Goal: Task Accomplishment & Management: Manage account settings

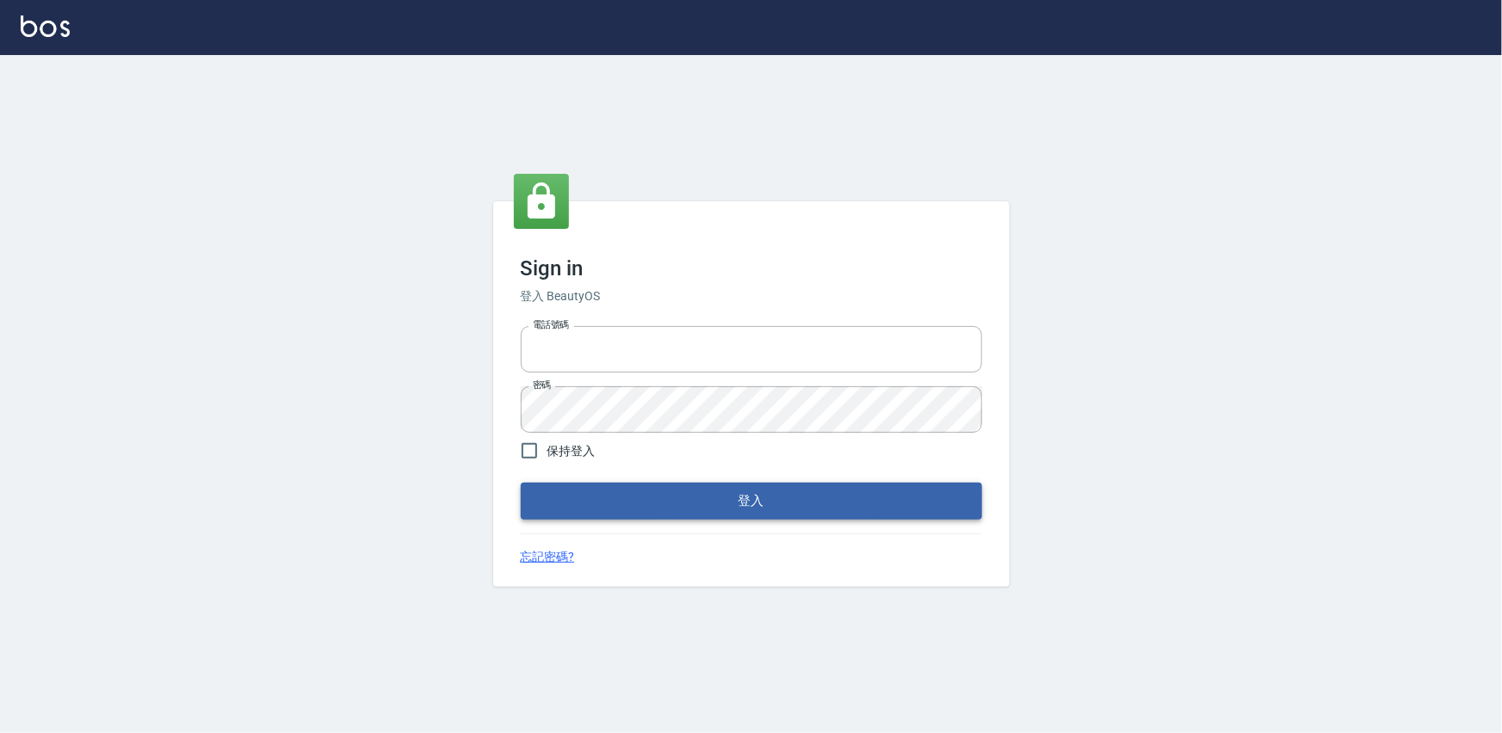
type input "0975575780"
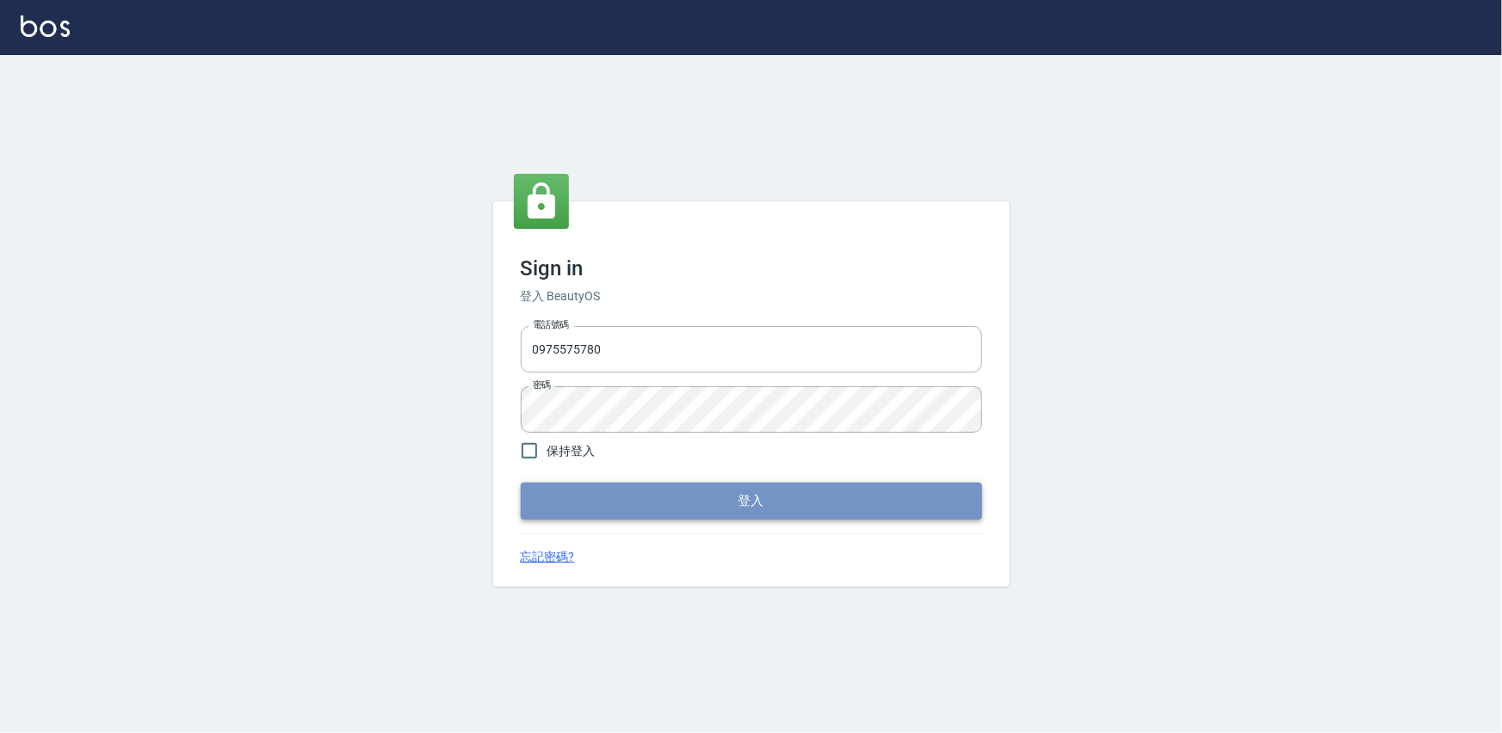
click at [734, 508] on button "登入" at bounding box center [751, 501] width 461 height 36
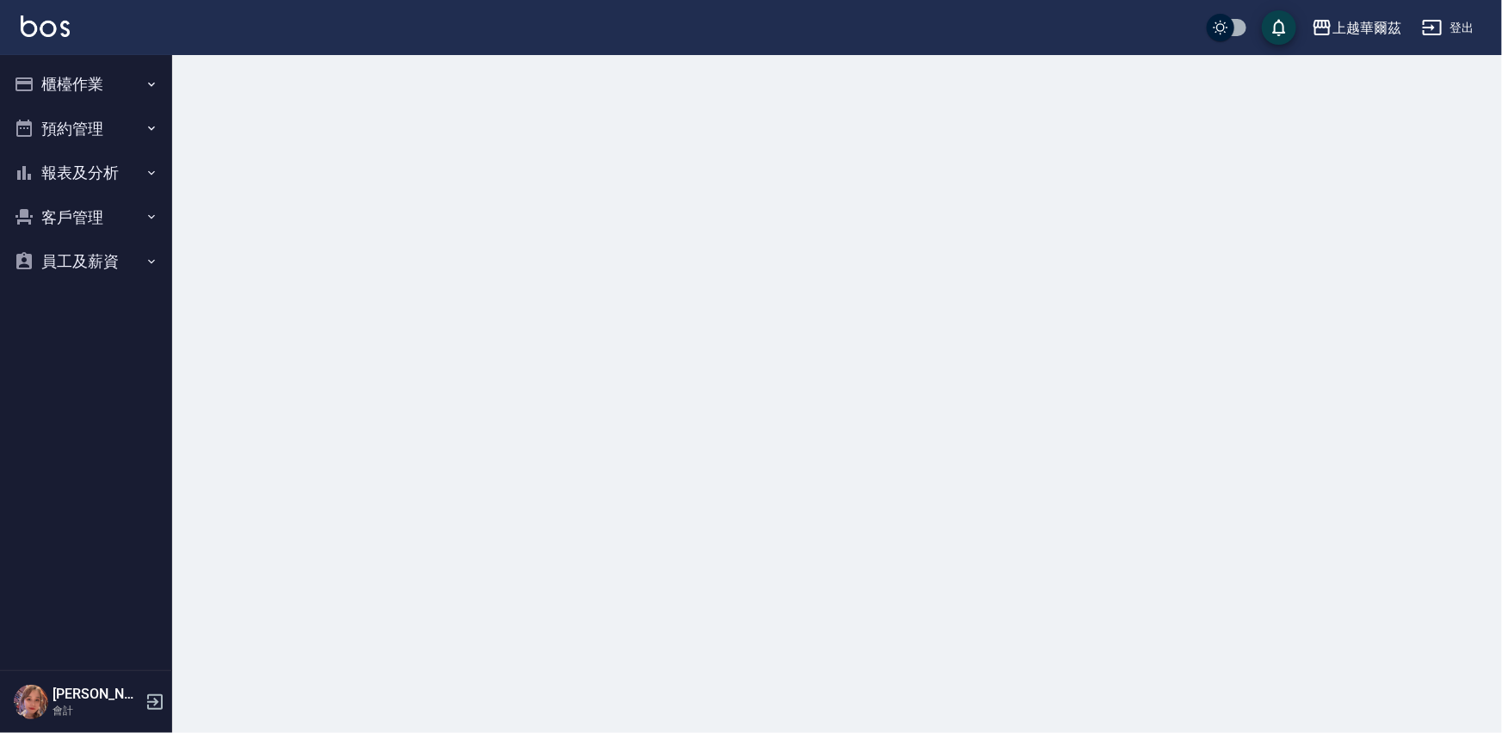
click at [85, 84] on button "櫃檯作業" at bounding box center [86, 84] width 158 height 45
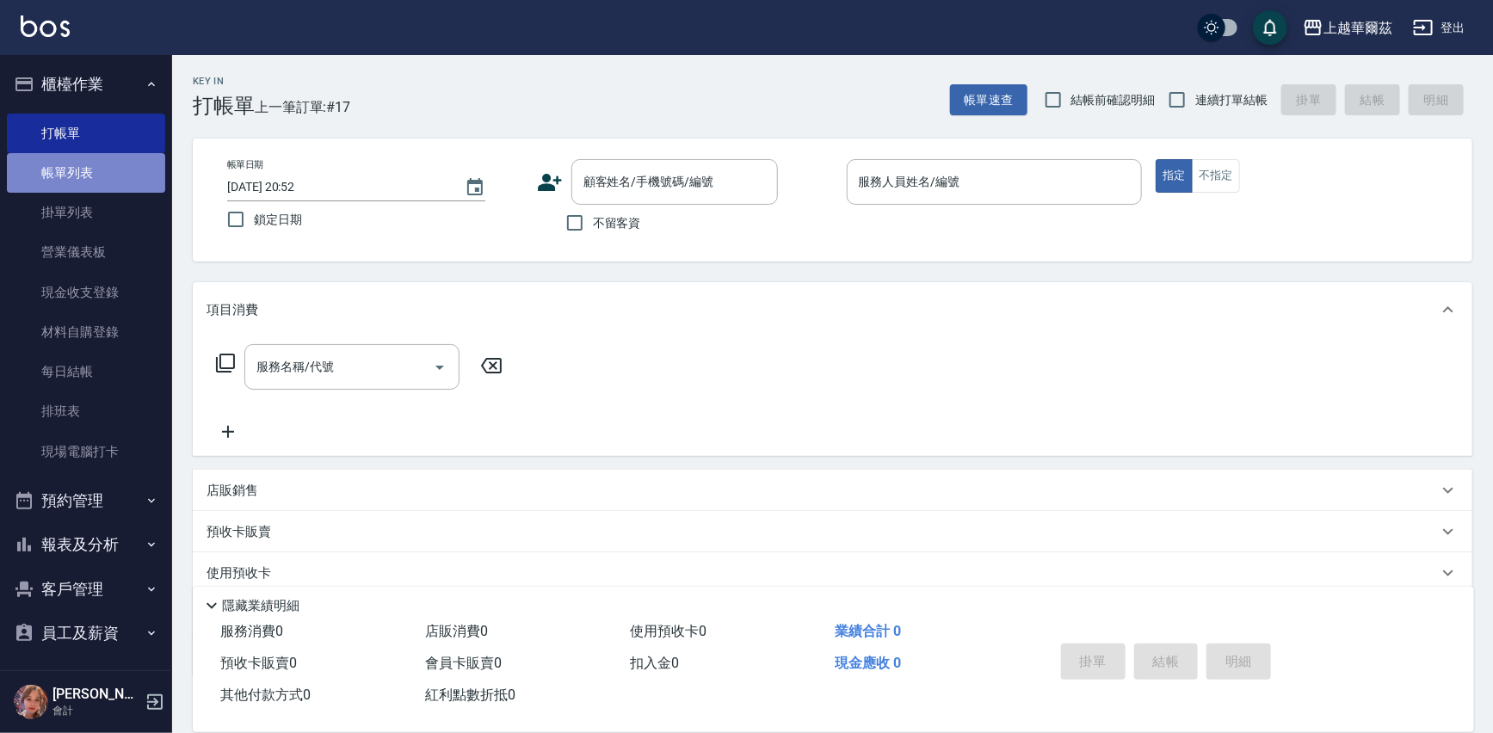
click at [94, 176] on link "帳單列表" at bounding box center [86, 173] width 158 height 40
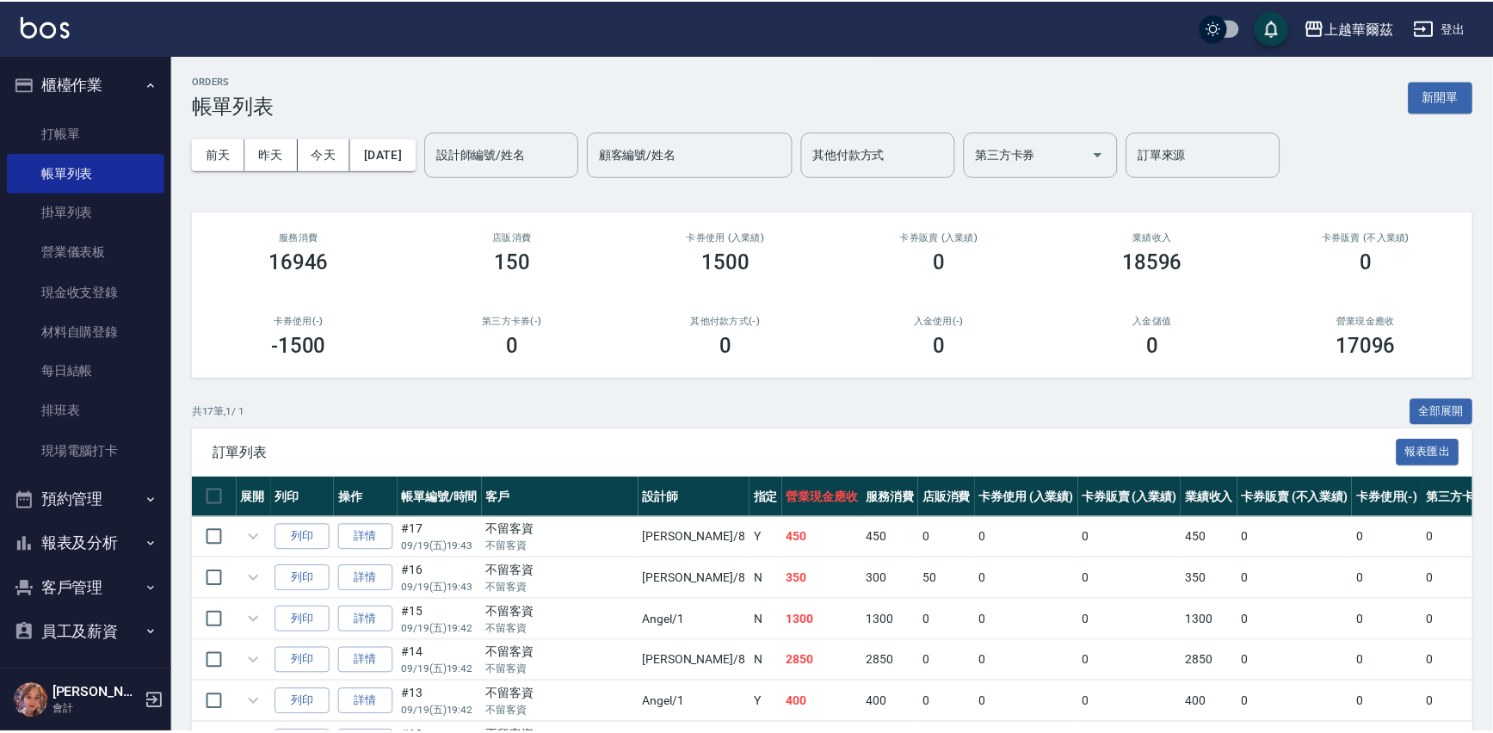
scroll to position [564, 0]
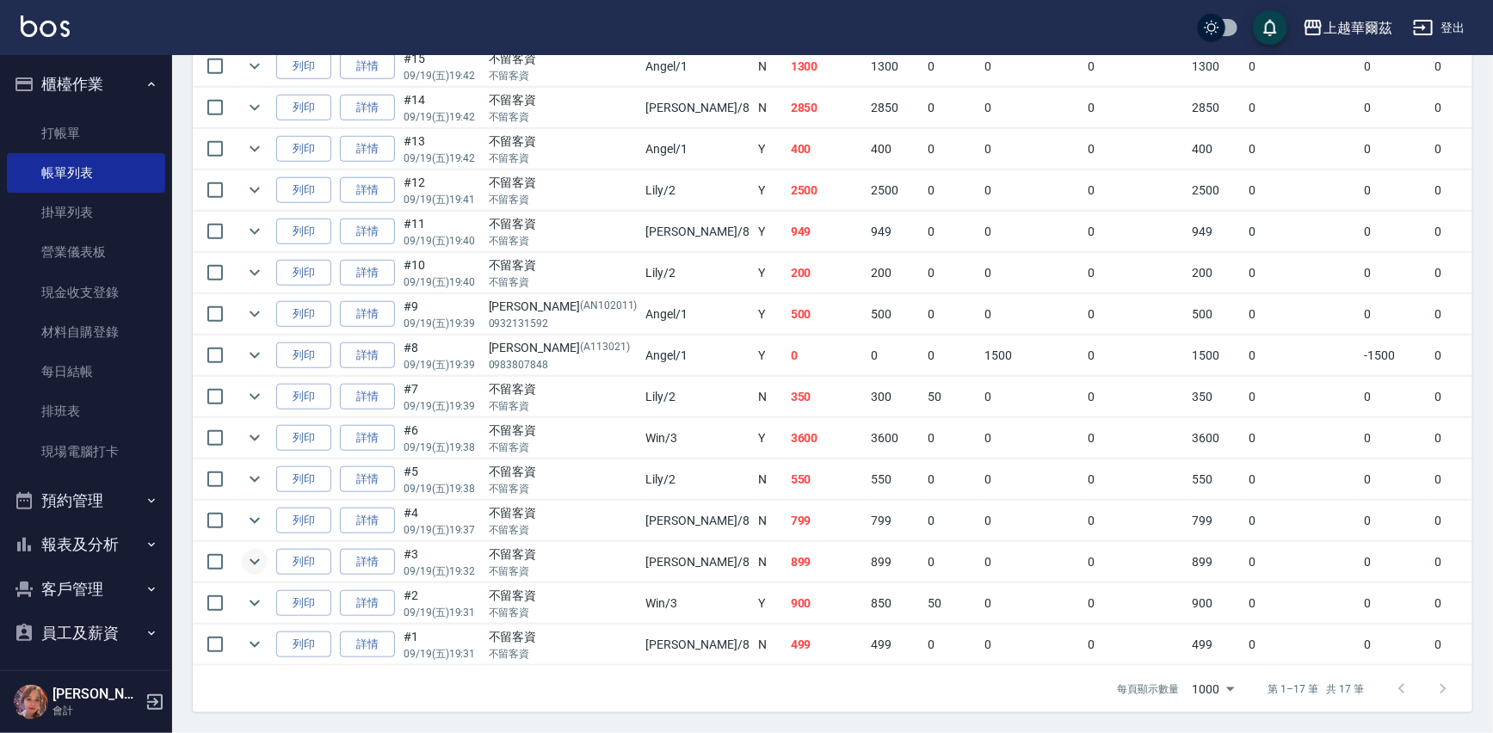
click at [257, 559] on icon "expand row" at bounding box center [255, 562] width 10 height 6
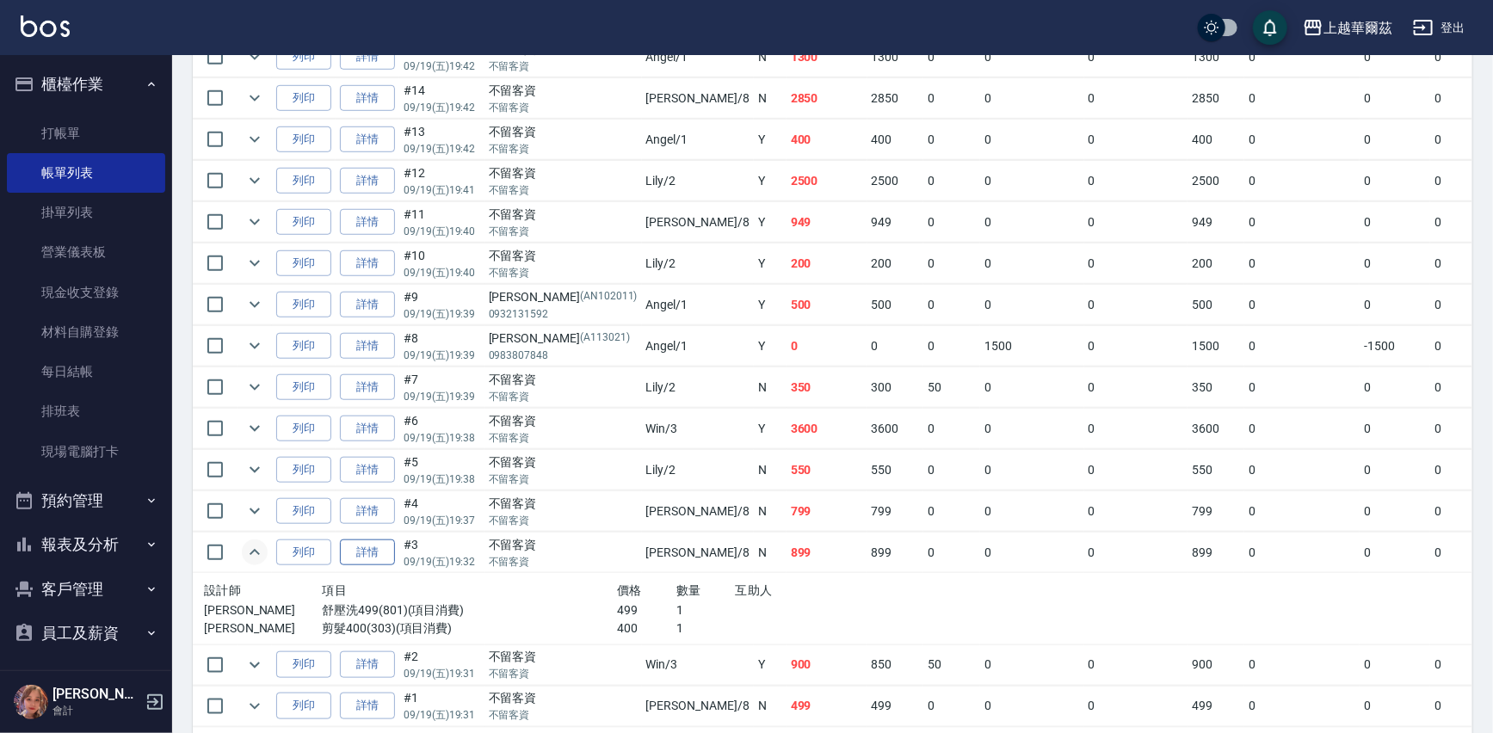
click at [367, 552] on link "詳情" at bounding box center [367, 553] width 55 height 27
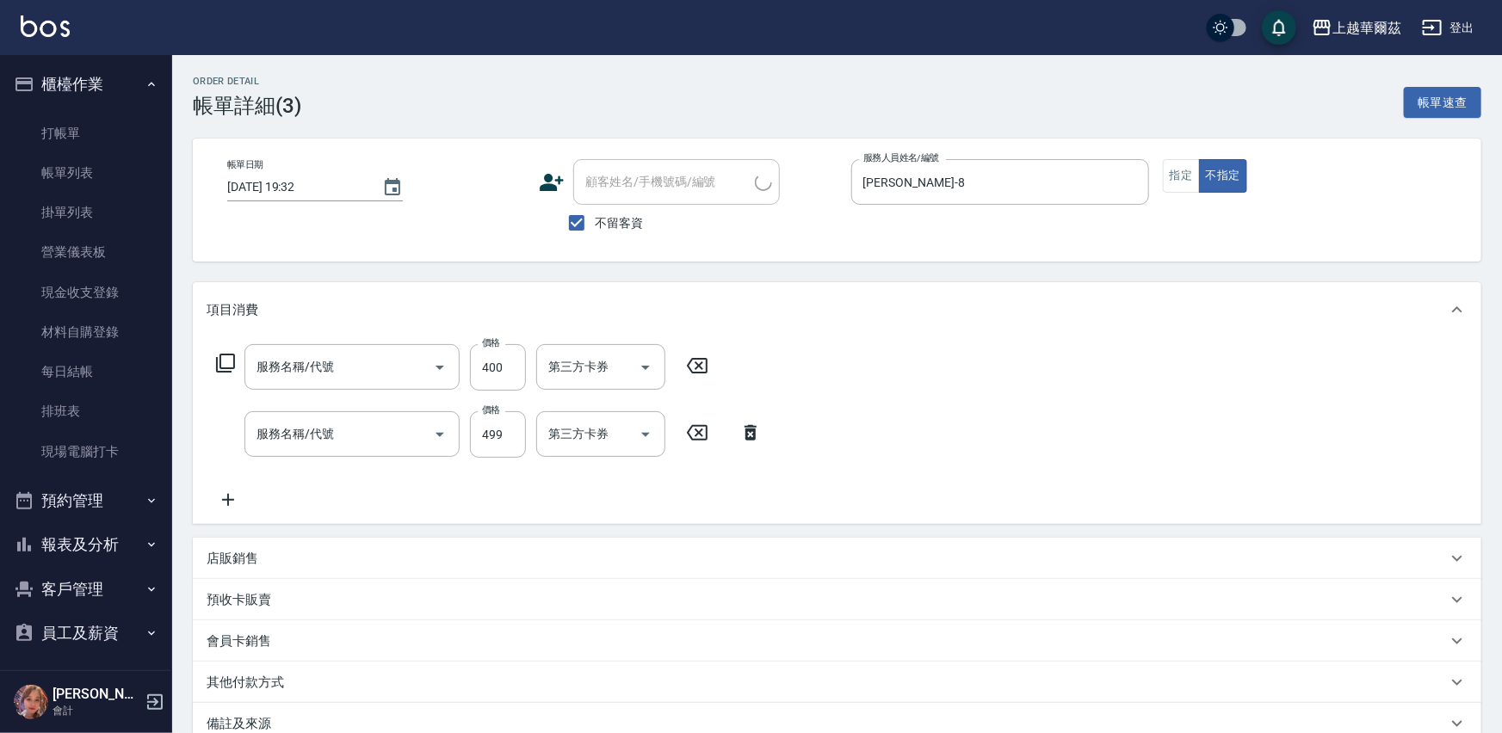
type input "2025/09/19 19:32"
checkbox input "true"
type input "Tina-8"
type input "剪髮400(303)"
type input "舒壓洗499(801)"
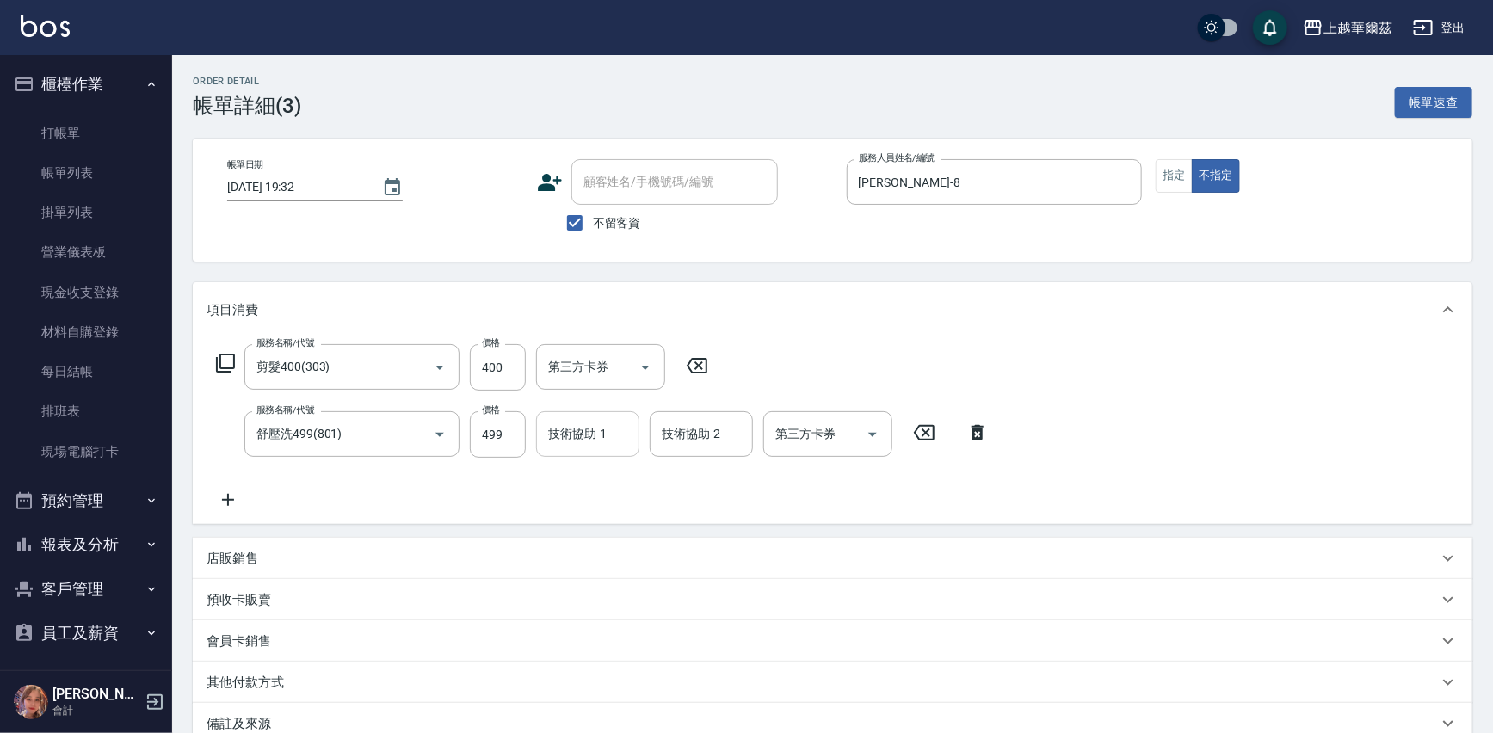
click at [608, 428] on input "技術協助-1" at bounding box center [588, 434] width 88 height 30
type input "Tina-8"
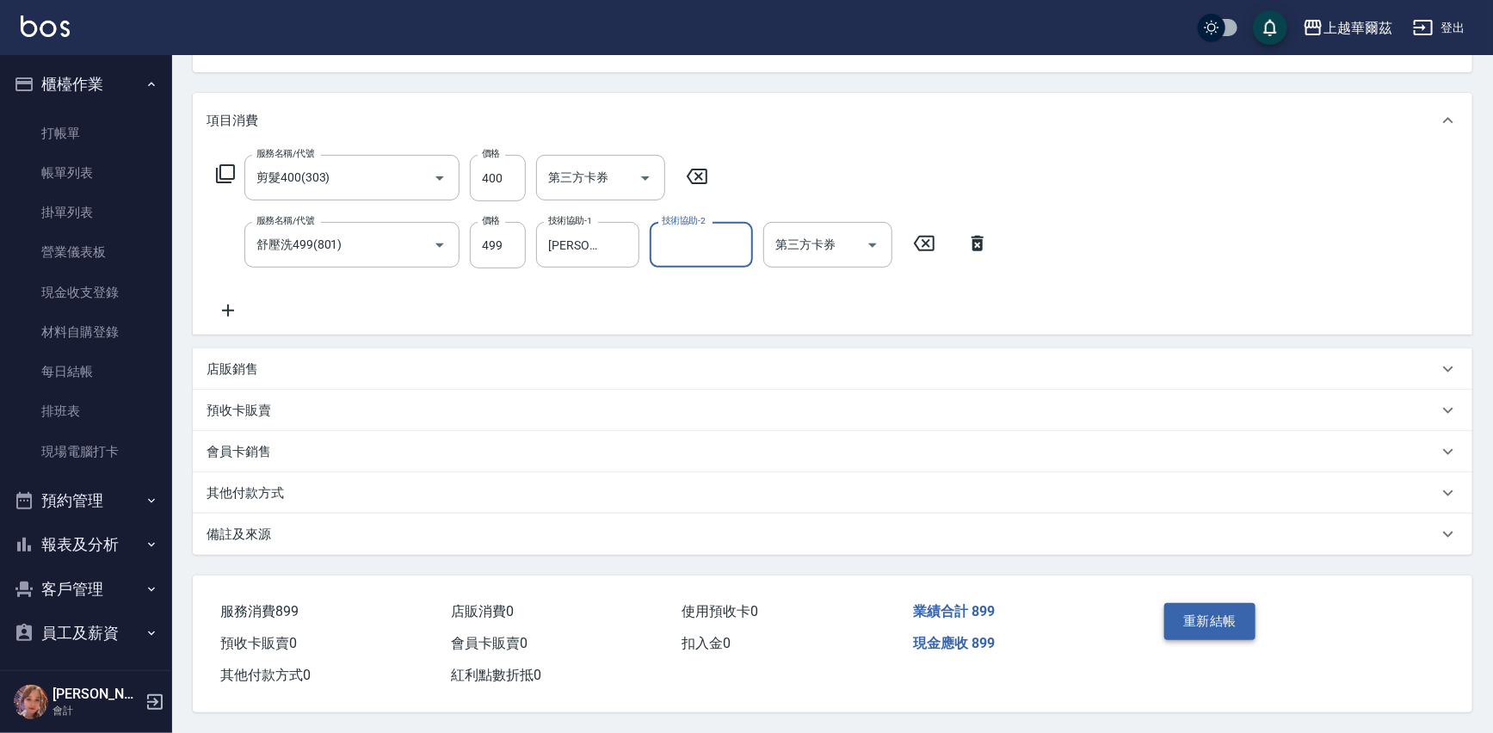
click at [1185, 617] on button "重新結帳" at bounding box center [1209, 621] width 91 height 36
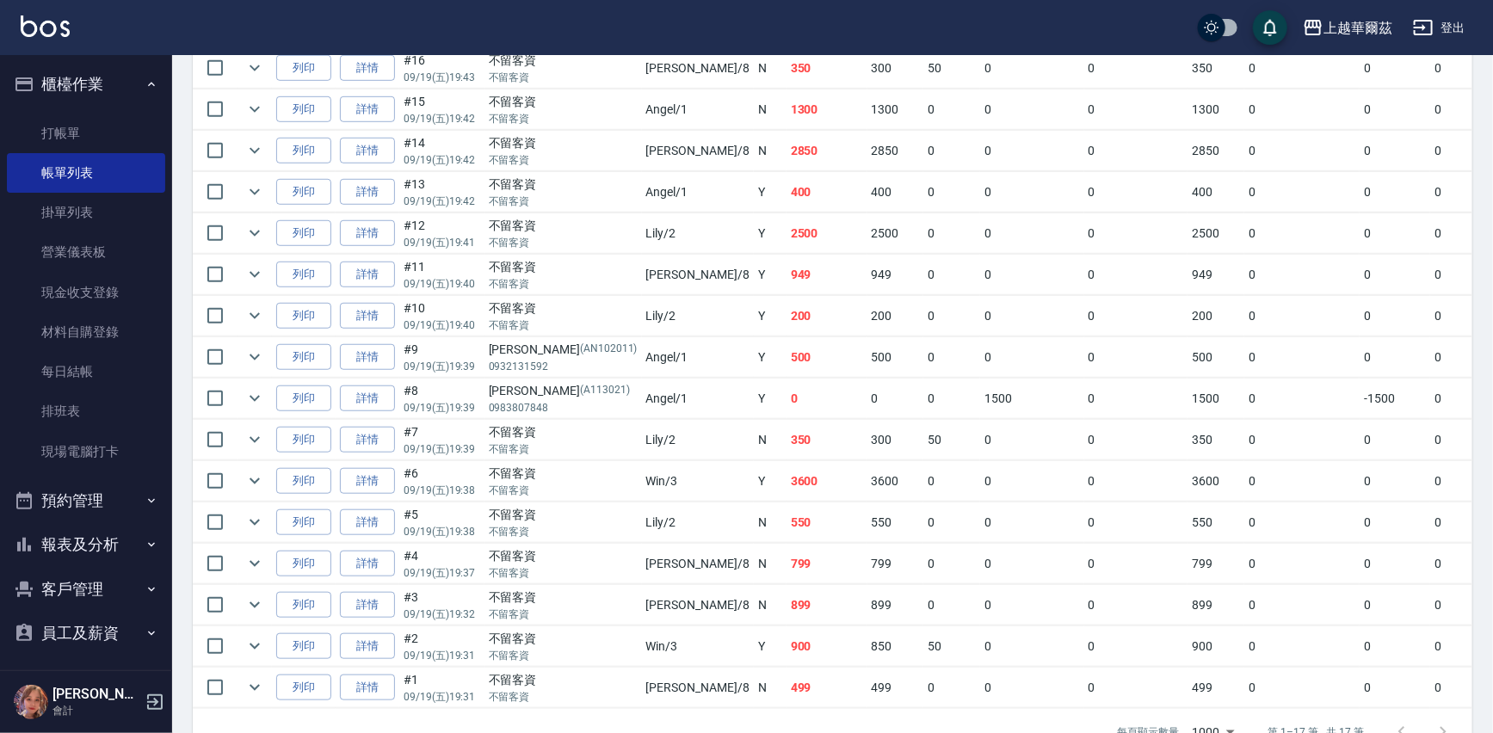
scroll to position [564, 0]
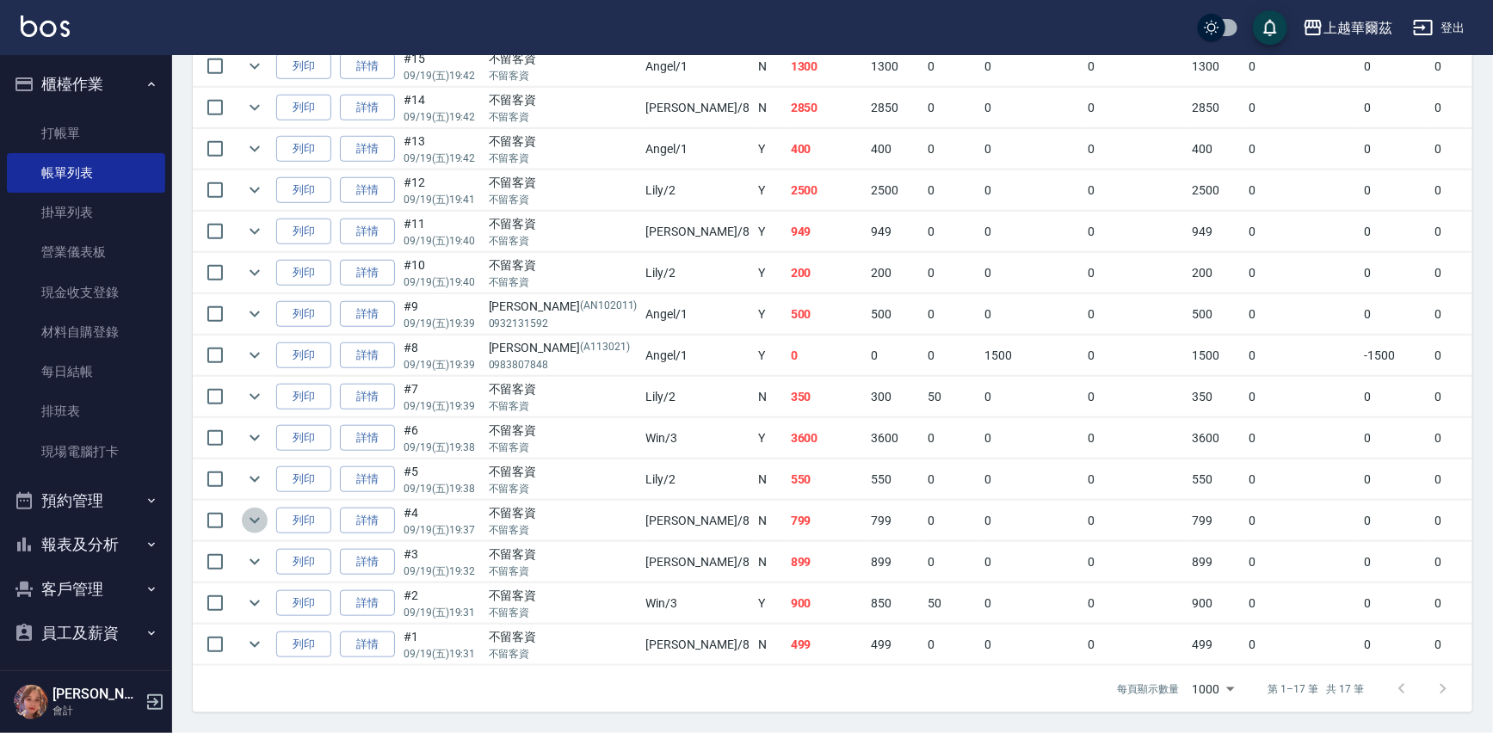
click at [248, 510] on icon "expand row" at bounding box center [254, 520] width 21 height 21
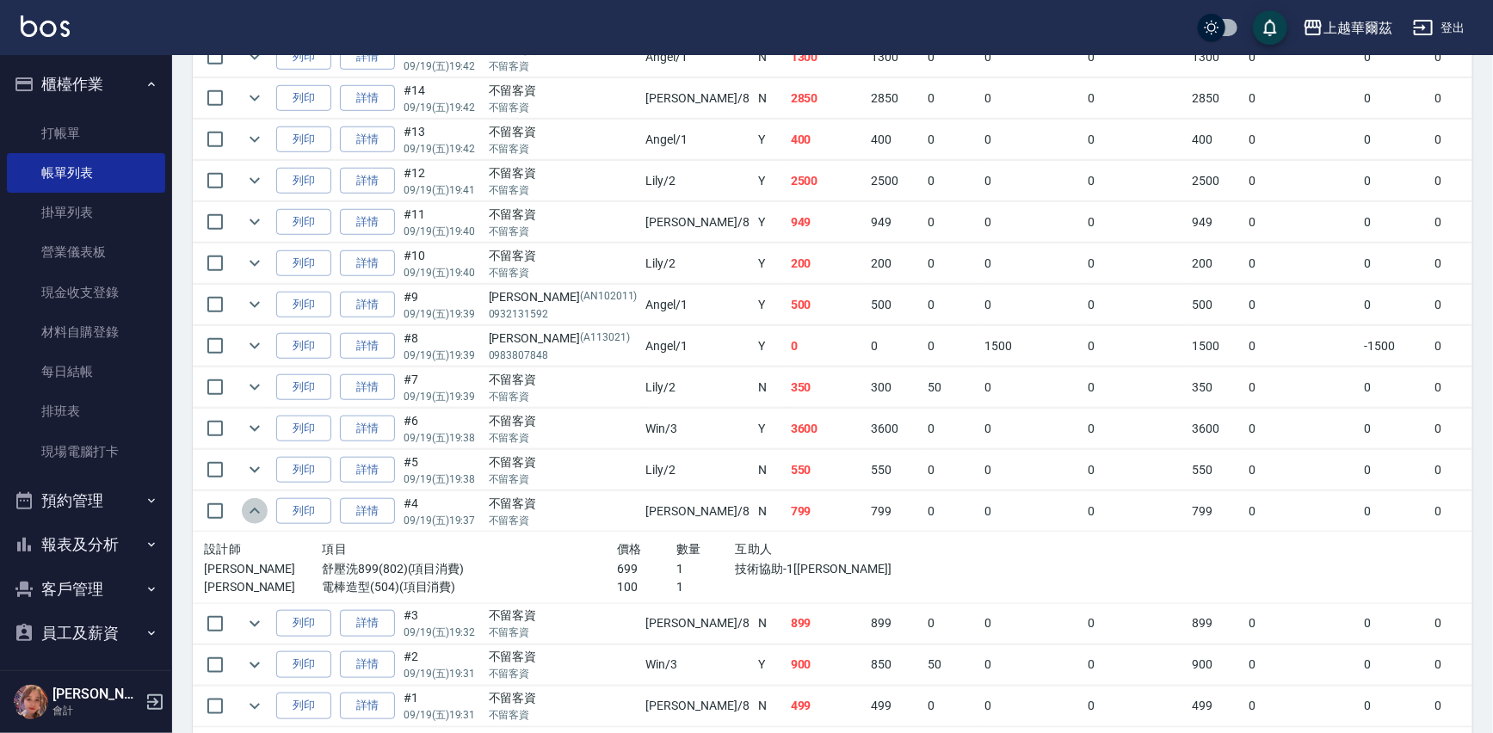
click at [248, 508] on icon "expand row" at bounding box center [254, 511] width 21 height 21
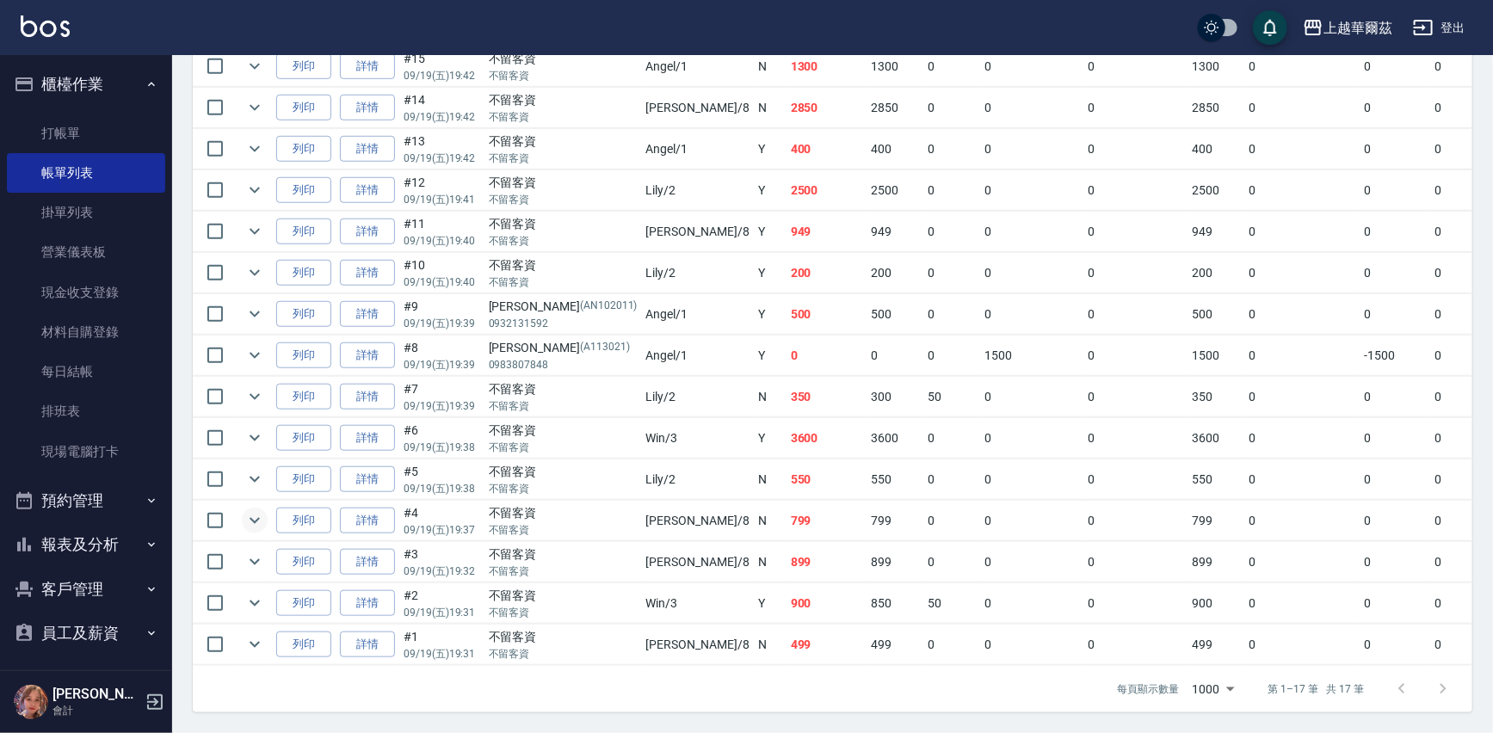
click at [258, 518] on icon "expand row" at bounding box center [255, 521] width 10 height 6
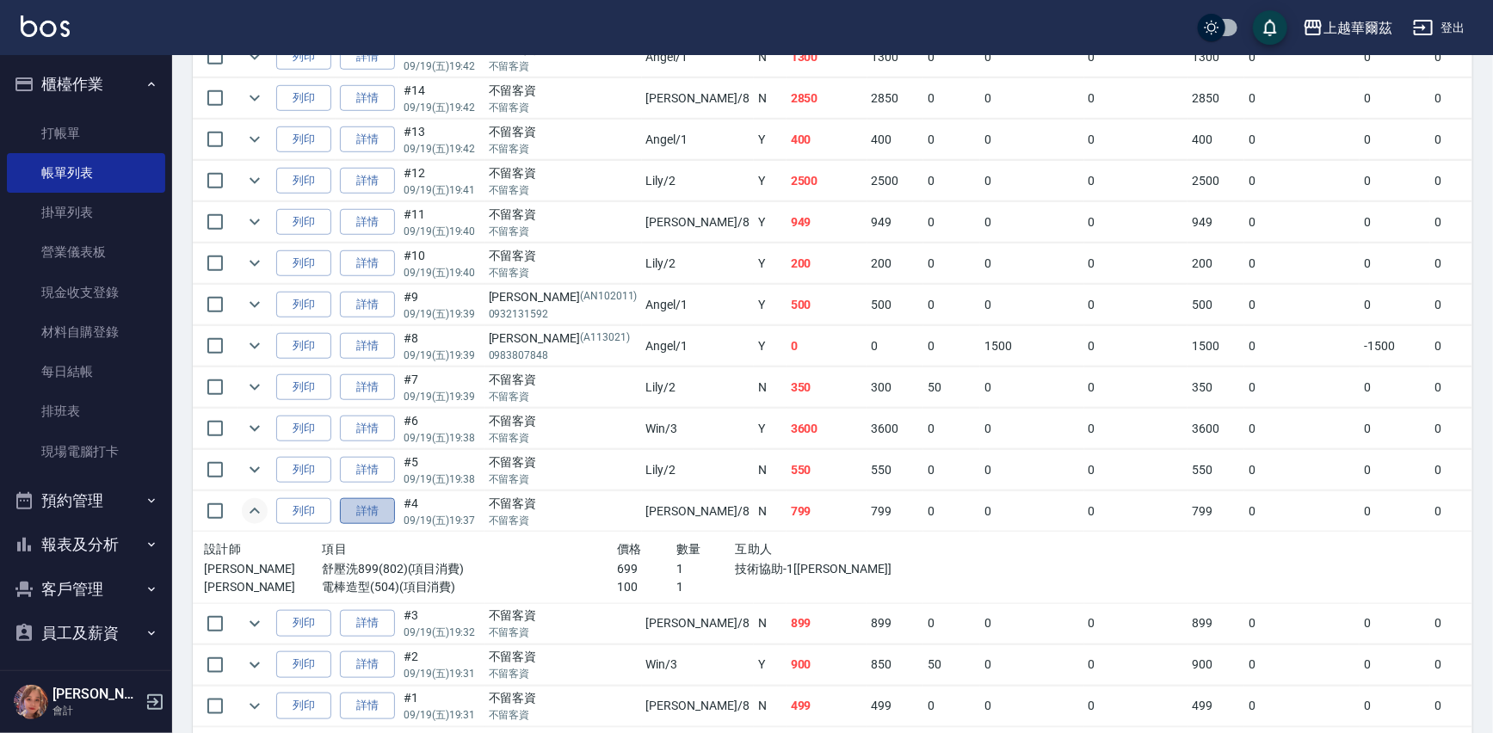
click at [367, 504] on link "詳情" at bounding box center [367, 511] width 55 height 27
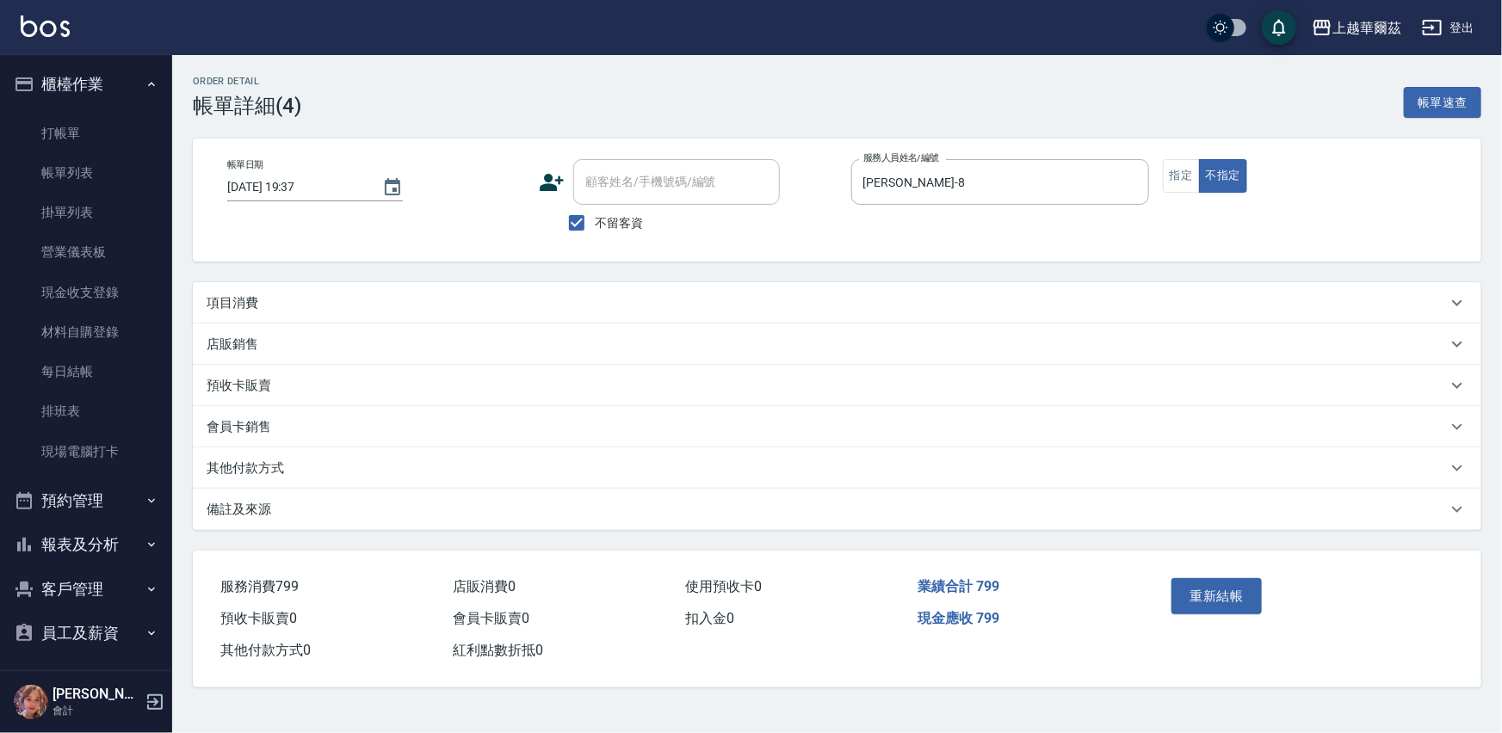
type input "2025/09/19 19:37"
checkbox input "true"
type input "Tina-8"
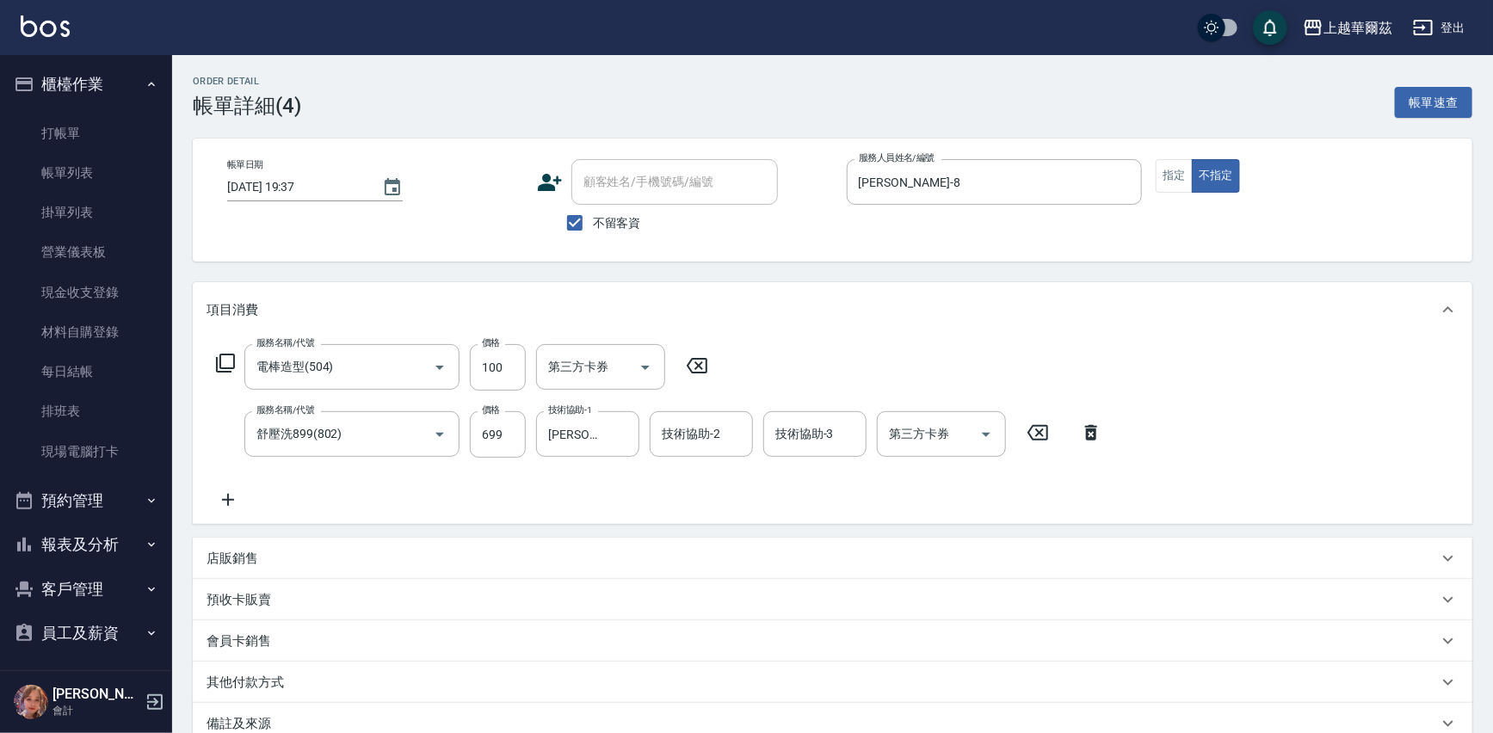
type input "電棒造型(504)"
type input "舒壓洗899(802)"
click at [224, 499] on icon at bounding box center [228, 500] width 12 height 12
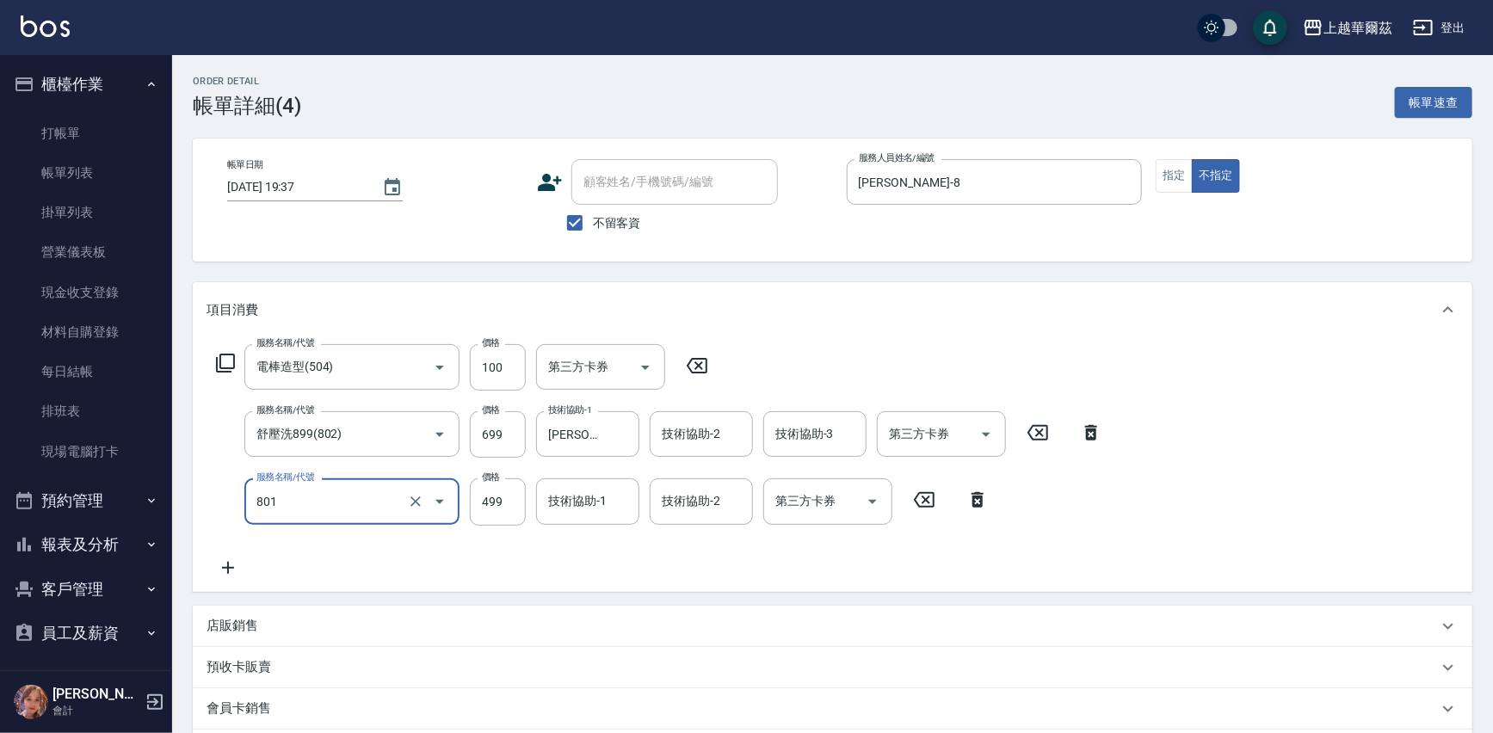
type input "舒壓洗499(801)"
type input "699"
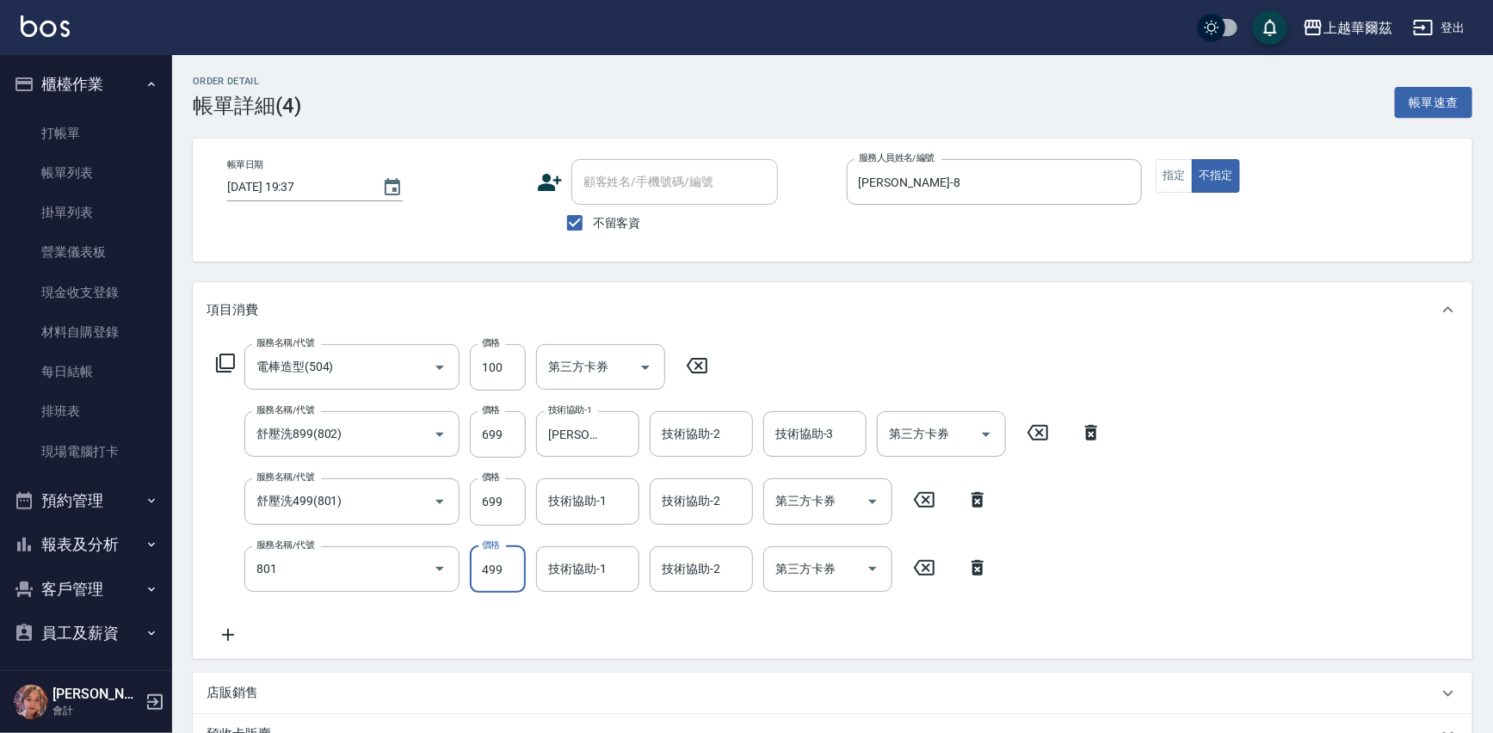
type input "舒壓洗499(801)"
drag, startPoint x: 223, startPoint y: 630, endPoint x: 298, endPoint y: 608, distance: 77.9
click at [224, 630] on icon at bounding box center [228, 635] width 43 height 21
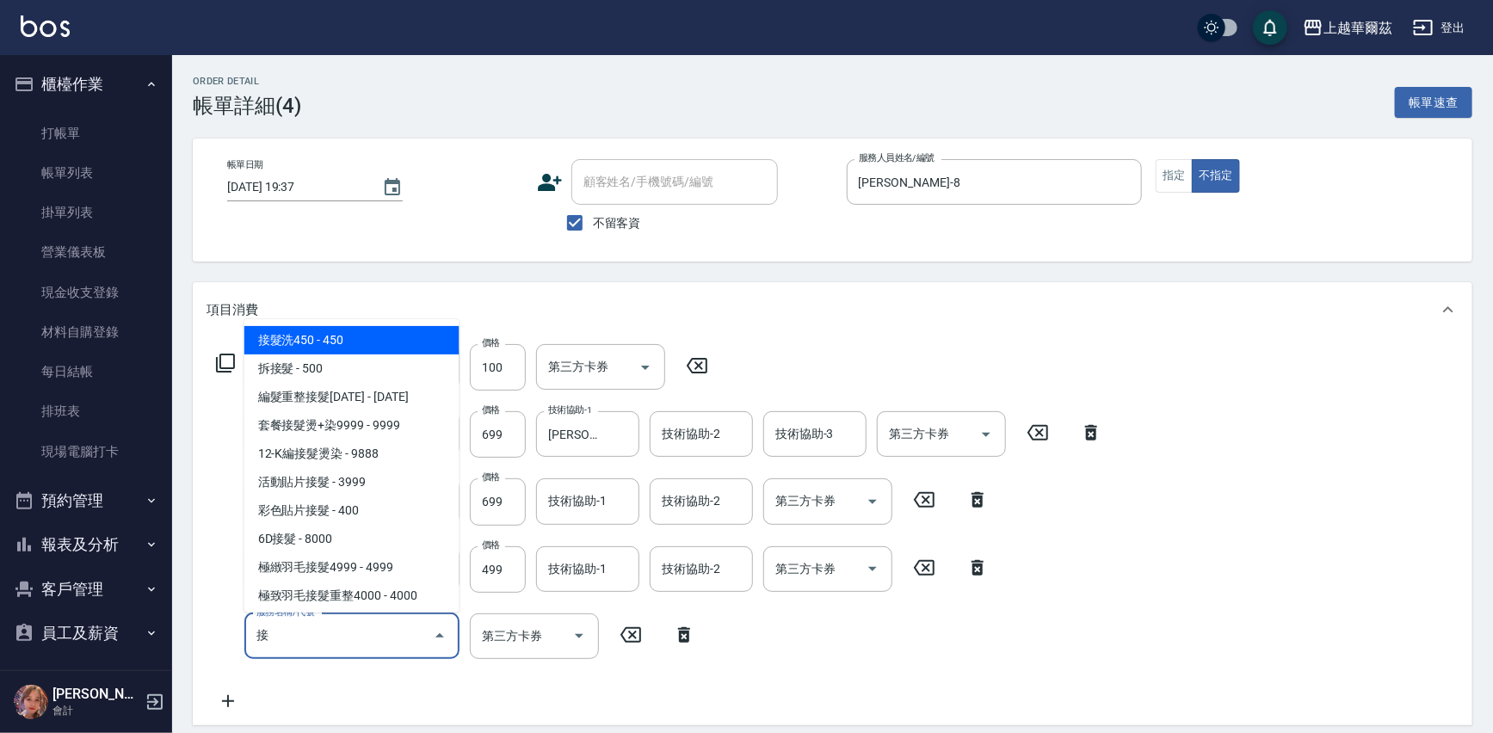
click at [340, 339] on span "接髮洗450 - 450" at bounding box center [351, 340] width 215 height 28
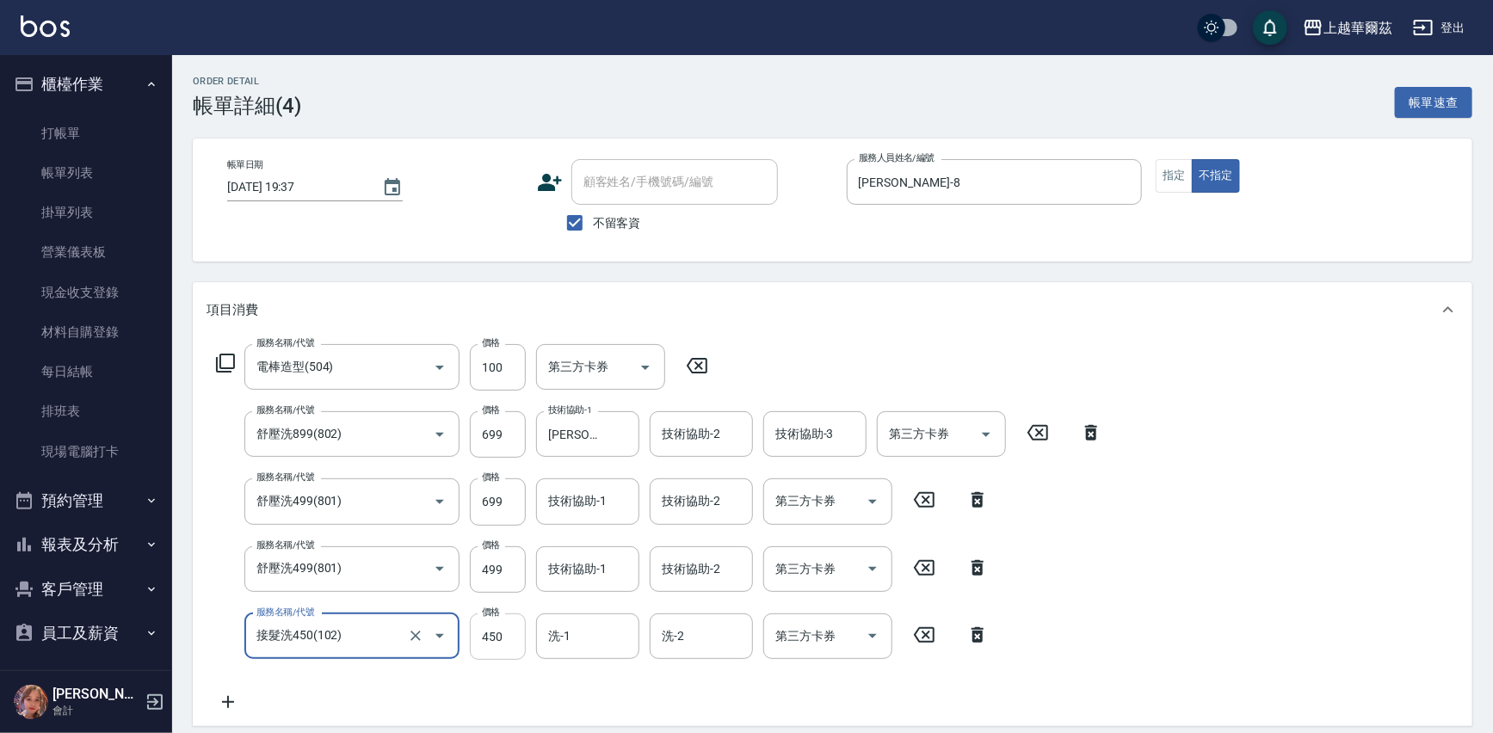
type input "接髮洗450(102)"
click at [494, 637] on input "450" at bounding box center [498, 637] width 56 height 46
type input "200"
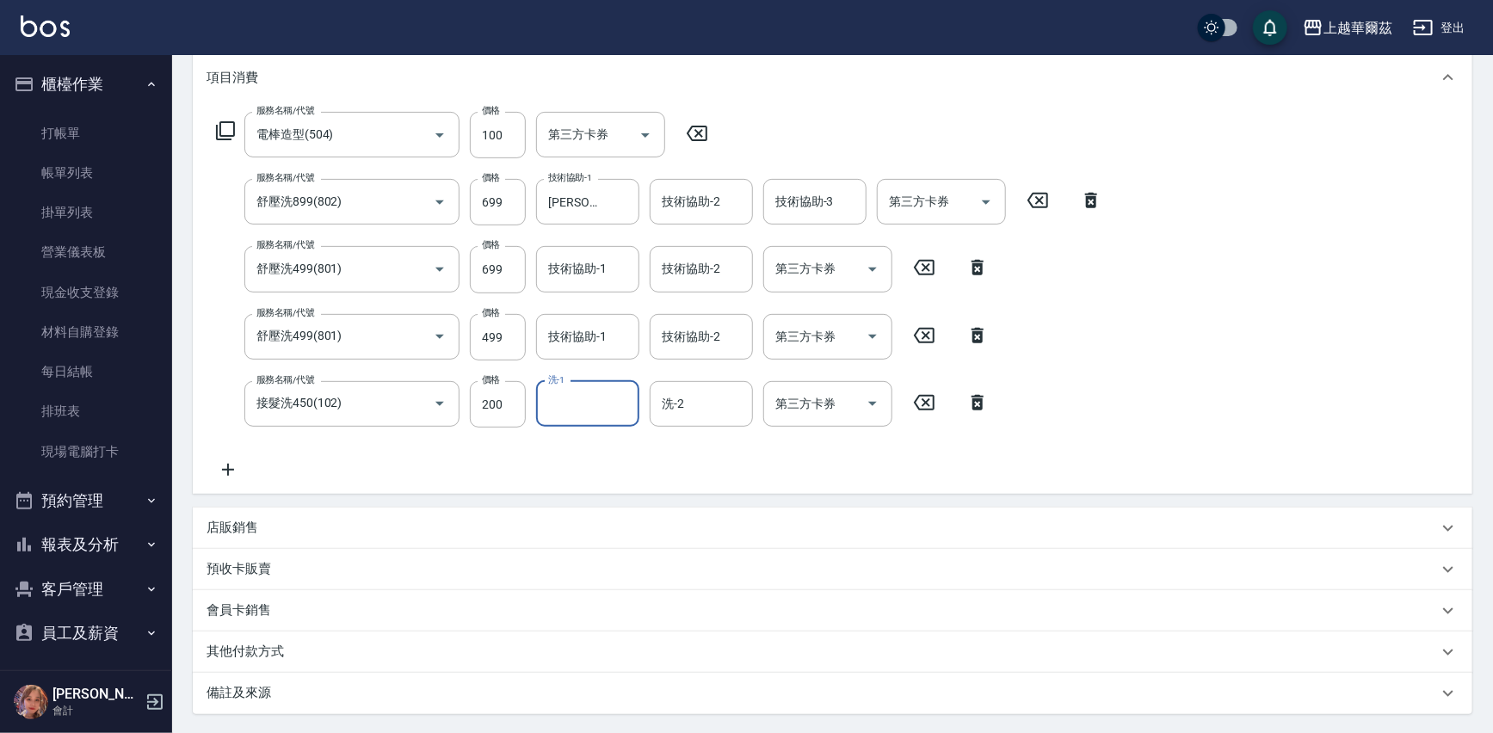
scroll to position [391, 0]
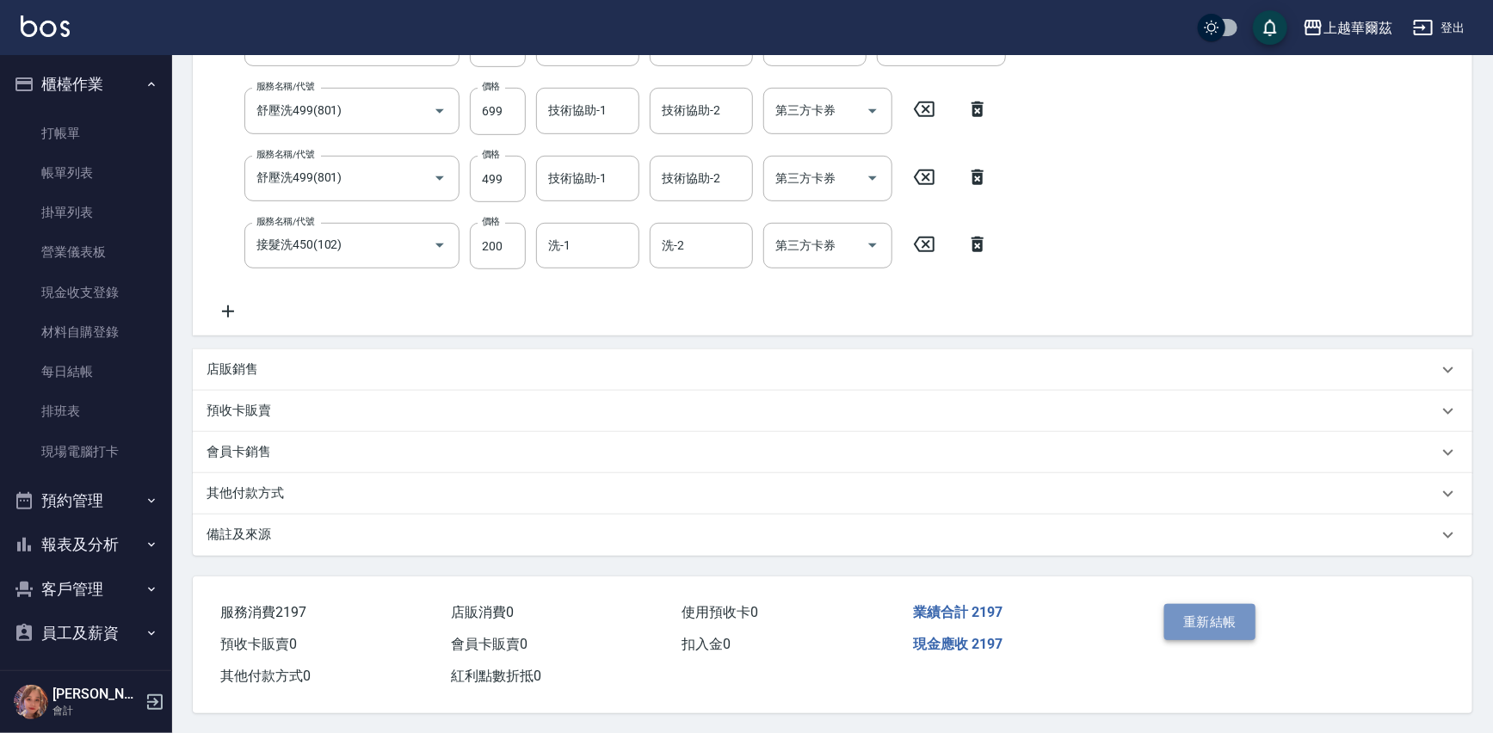
click at [1208, 617] on button "重新結帳" at bounding box center [1209, 622] width 91 height 36
click at [79, 78] on button "櫃檯作業" at bounding box center [86, 84] width 158 height 45
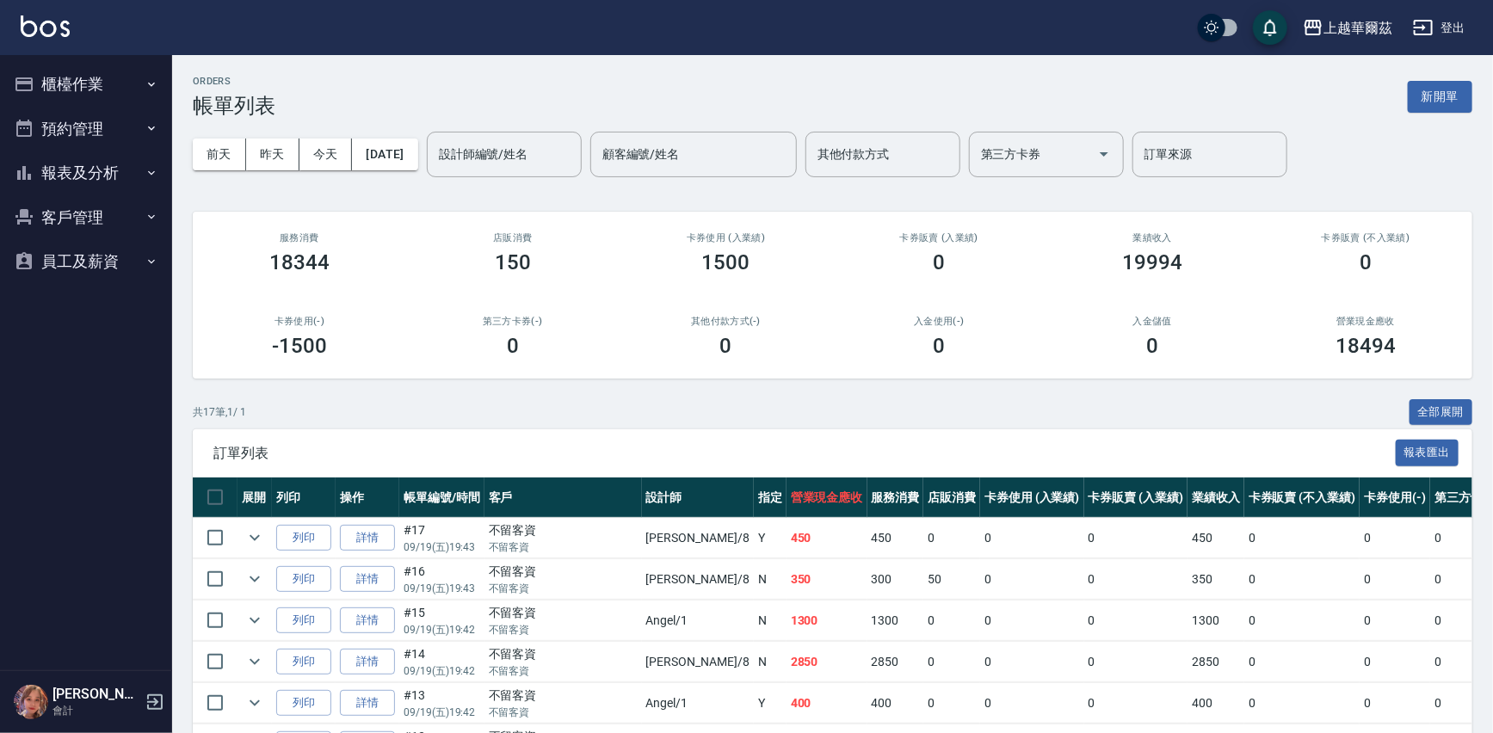
click at [84, 174] on button "報表及分析" at bounding box center [86, 173] width 158 height 45
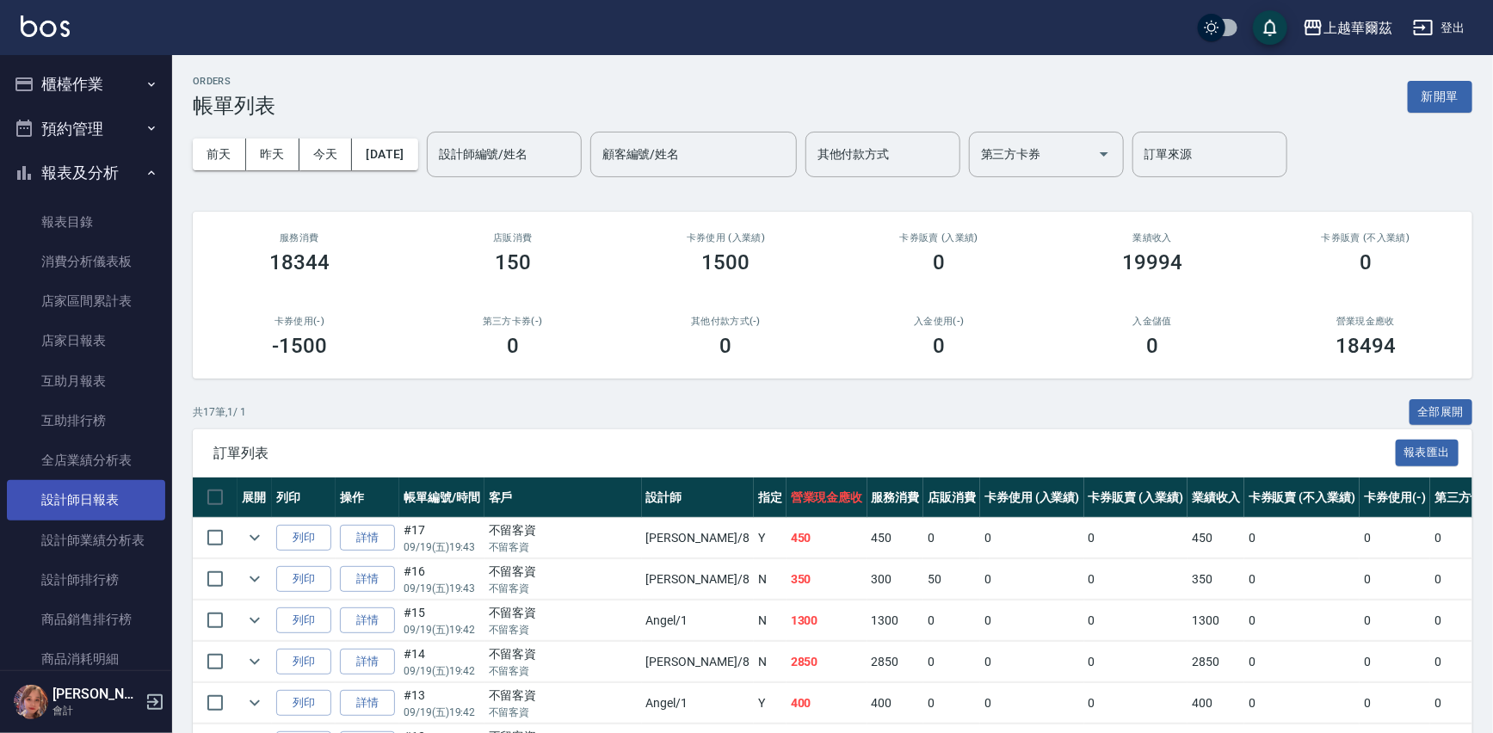
click at [69, 500] on link "設計師日報表" at bounding box center [86, 500] width 158 height 40
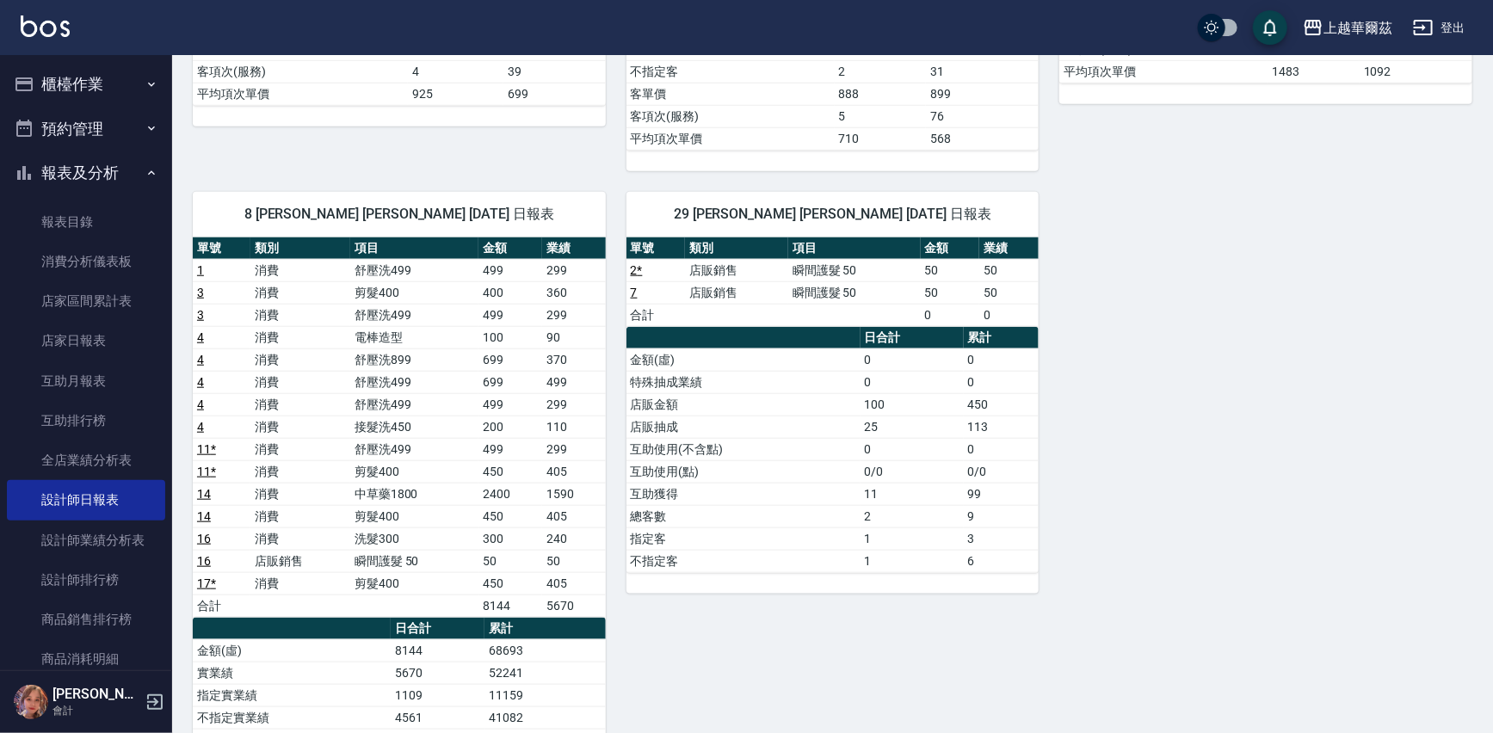
scroll to position [657, 0]
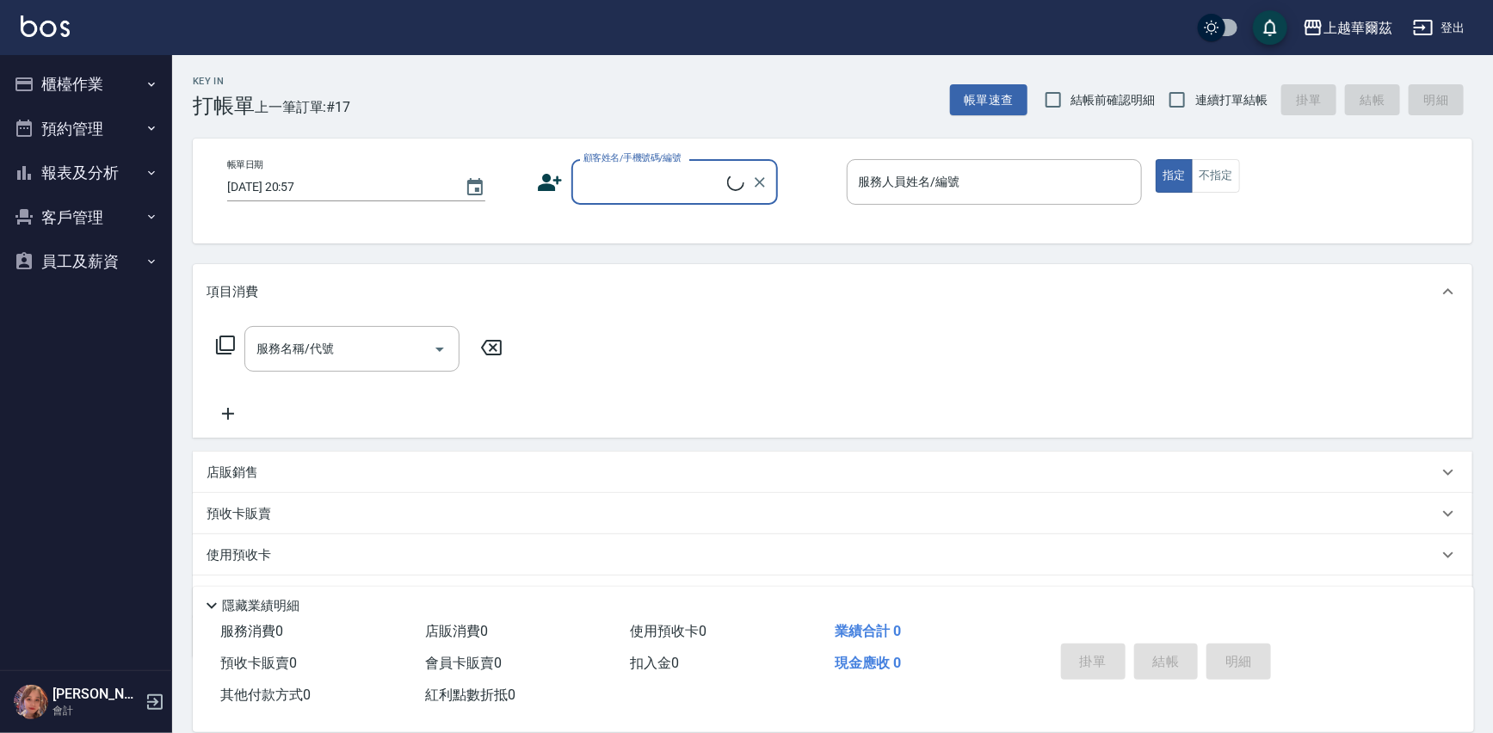
click at [100, 169] on button "報表及分析" at bounding box center [86, 173] width 158 height 45
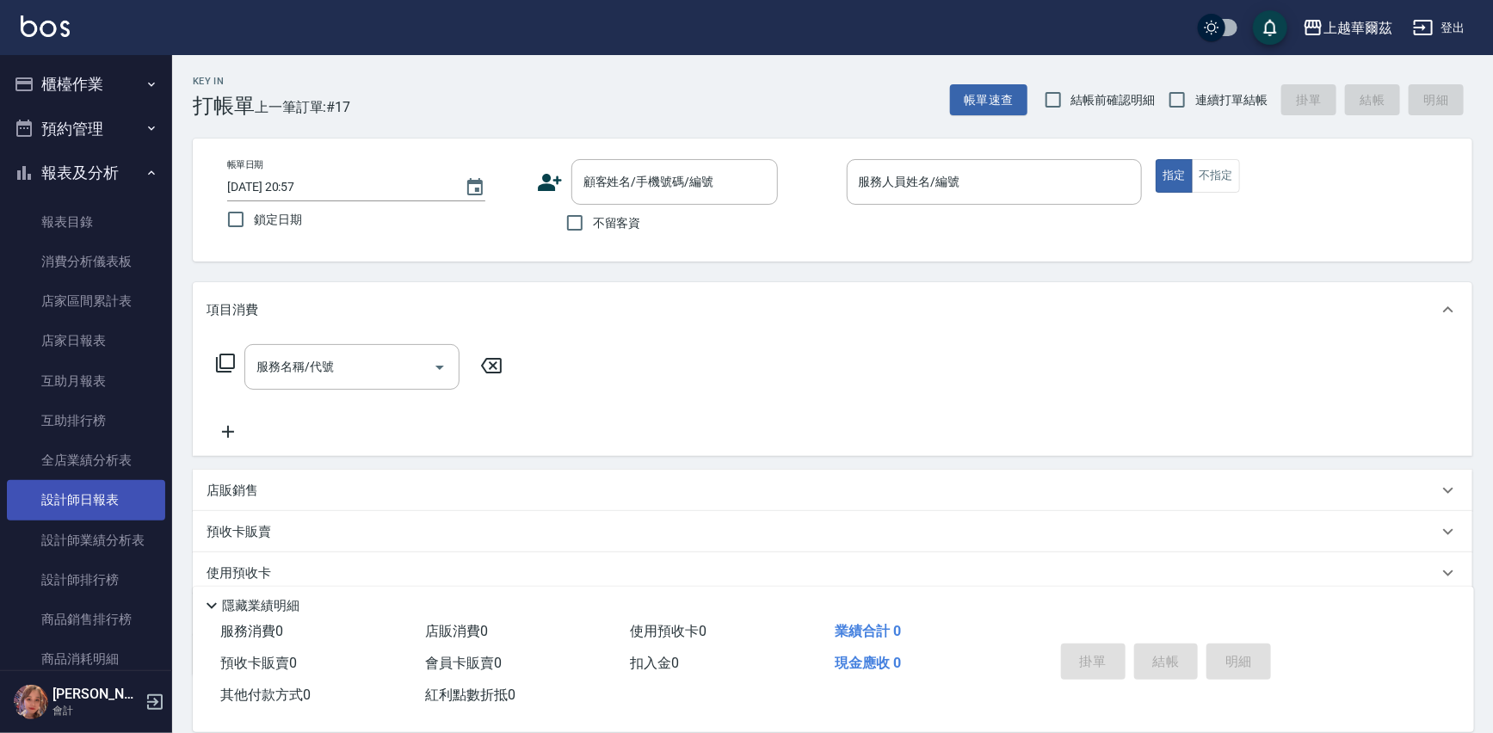
click at [114, 501] on link "設計師日報表" at bounding box center [86, 500] width 158 height 40
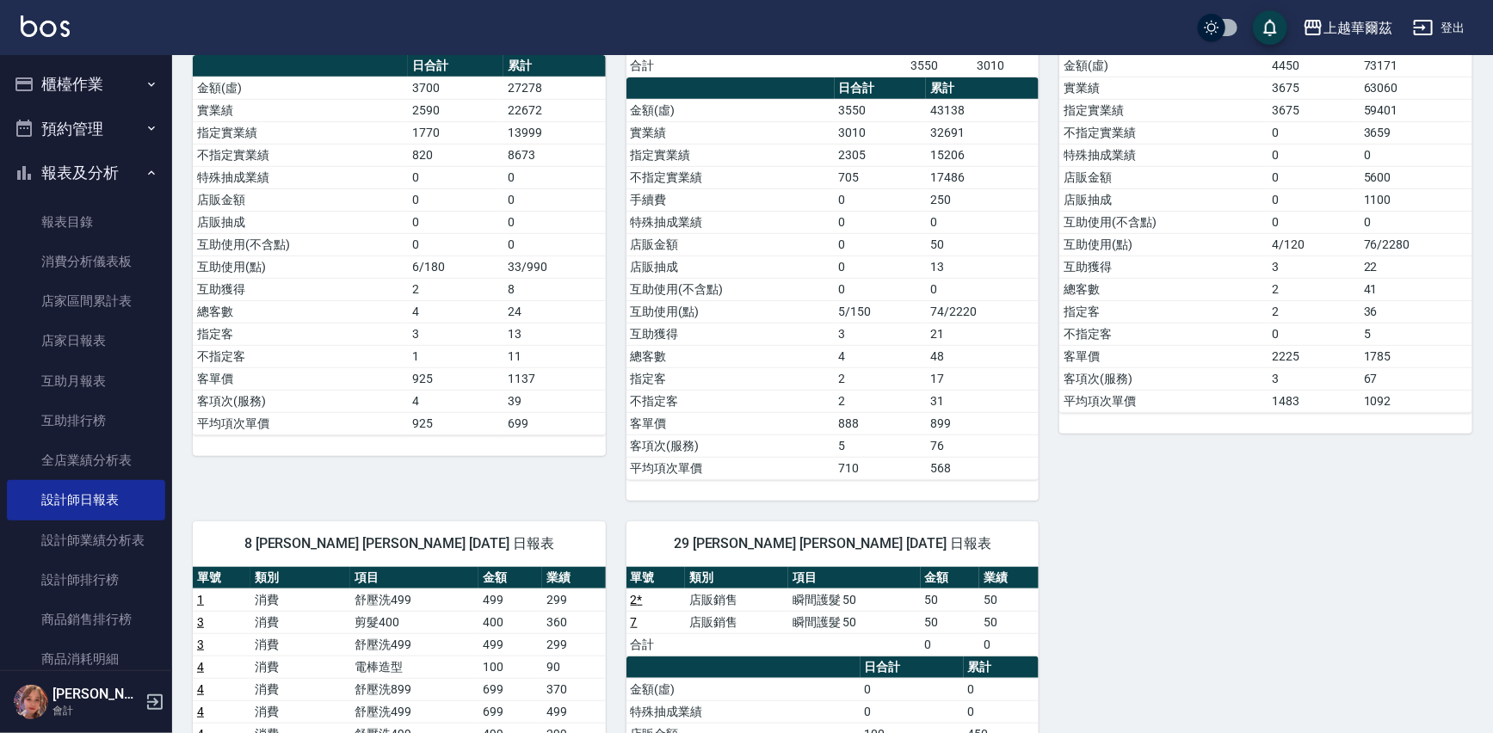
scroll to position [259, 0]
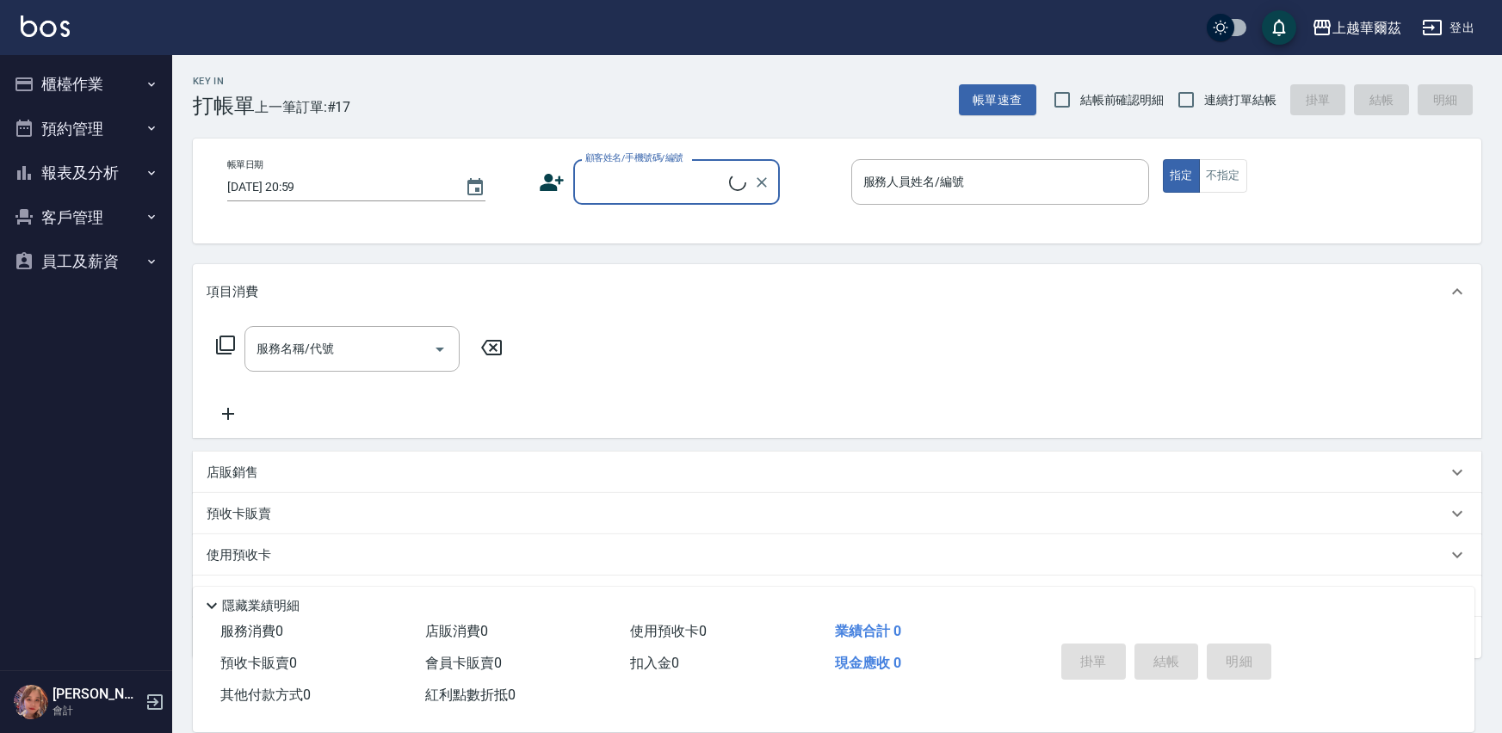
click at [76, 85] on button "櫃檯作業" at bounding box center [86, 84] width 158 height 45
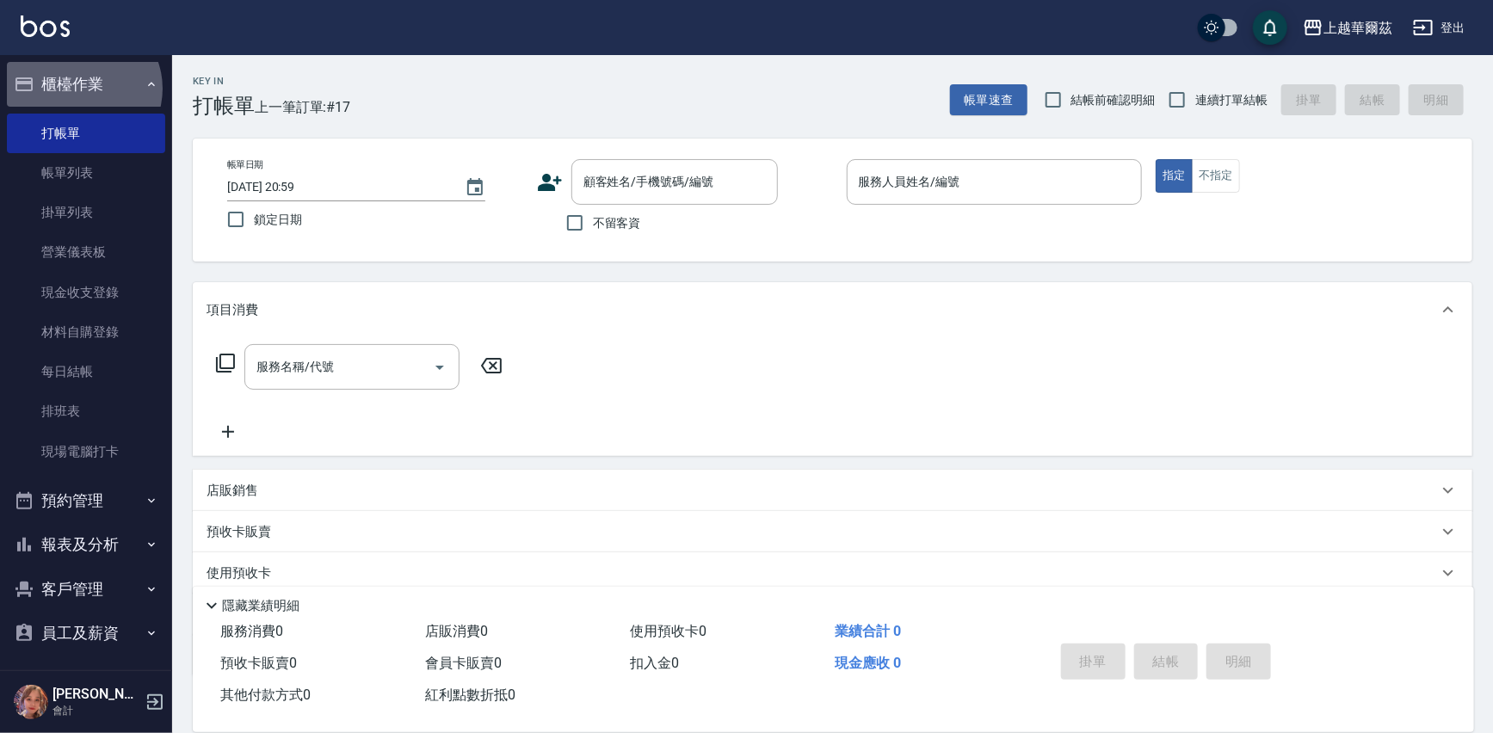
click at [82, 89] on button "櫃檯作業" at bounding box center [86, 84] width 158 height 45
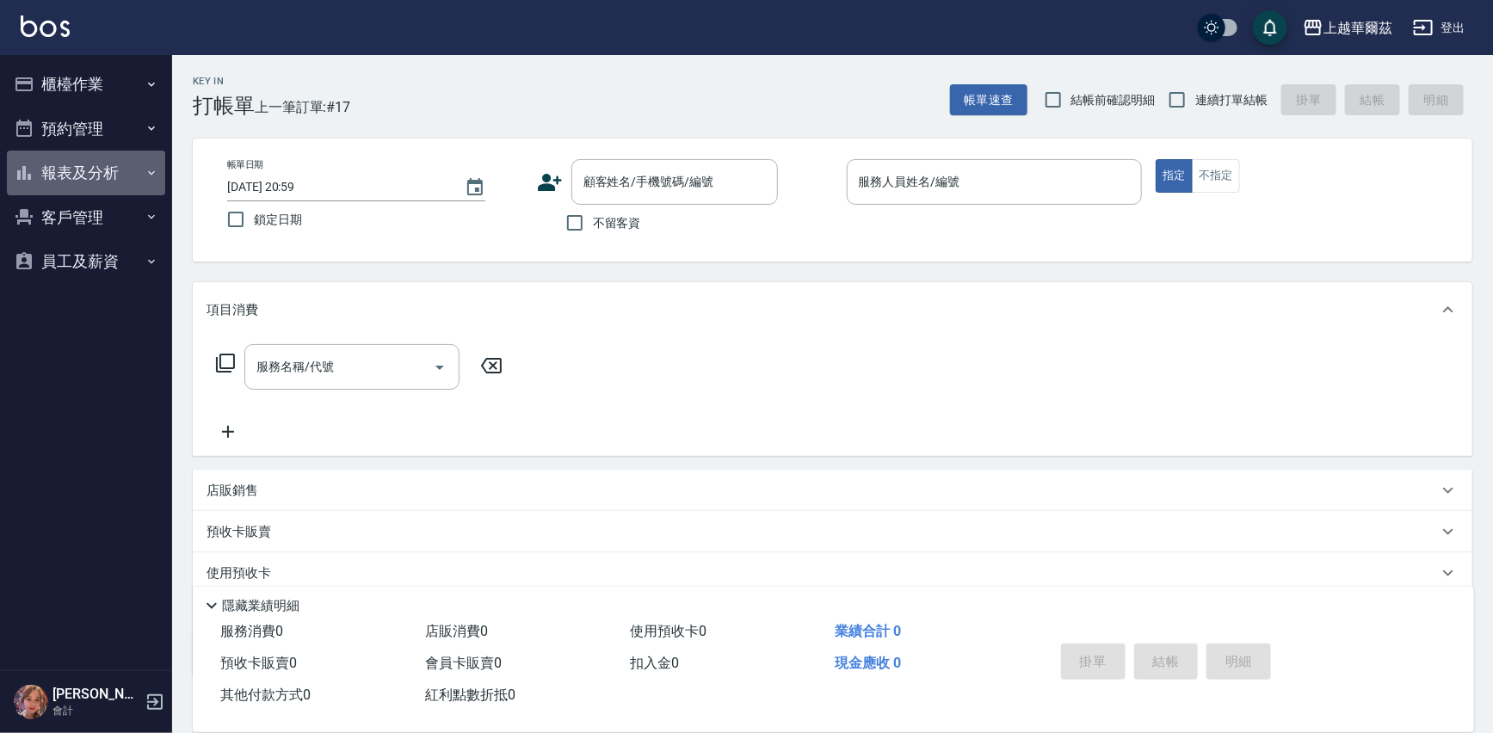
click at [95, 165] on button "報表及分析" at bounding box center [86, 173] width 158 height 45
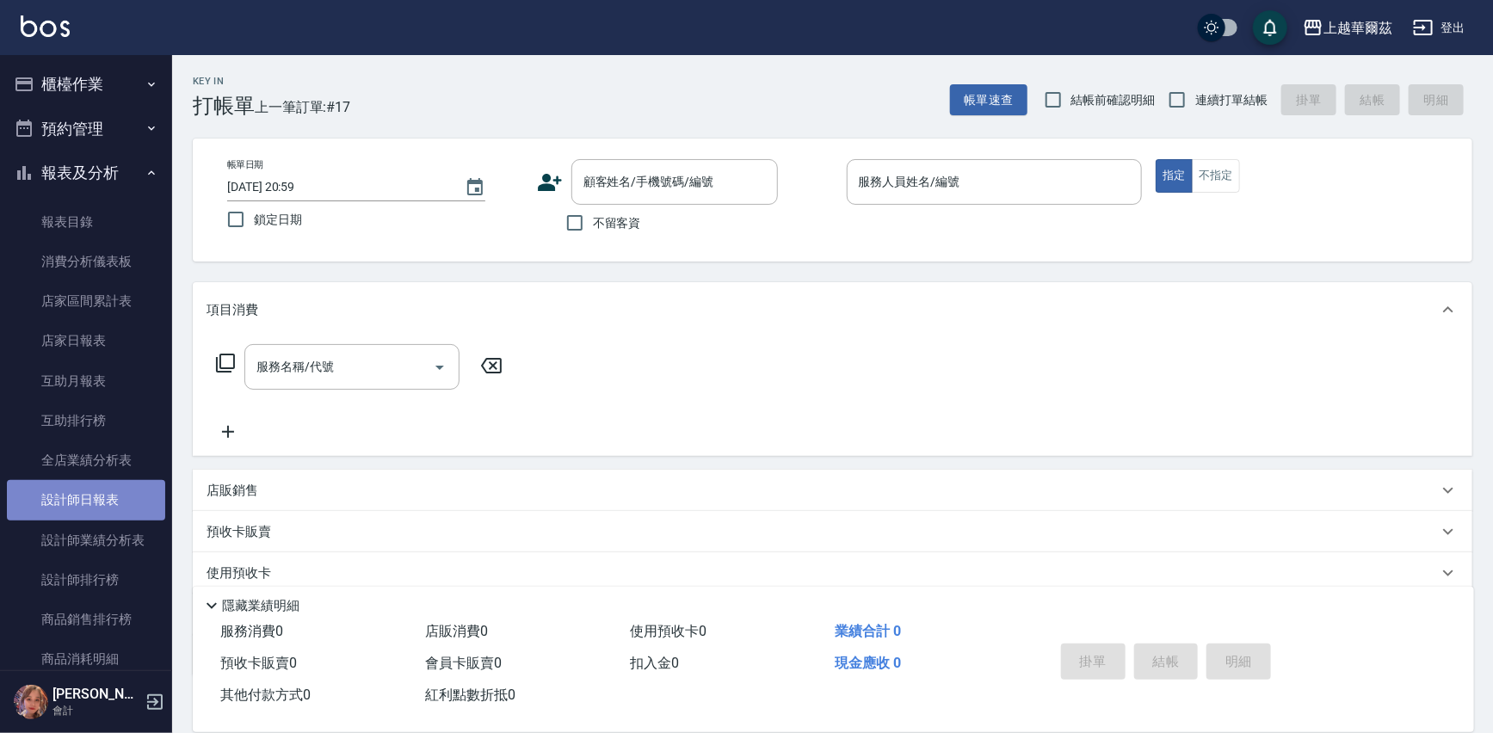
click at [93, 495] on link "設計師日報表" at bounding box center [86, 500] width 158 height 40
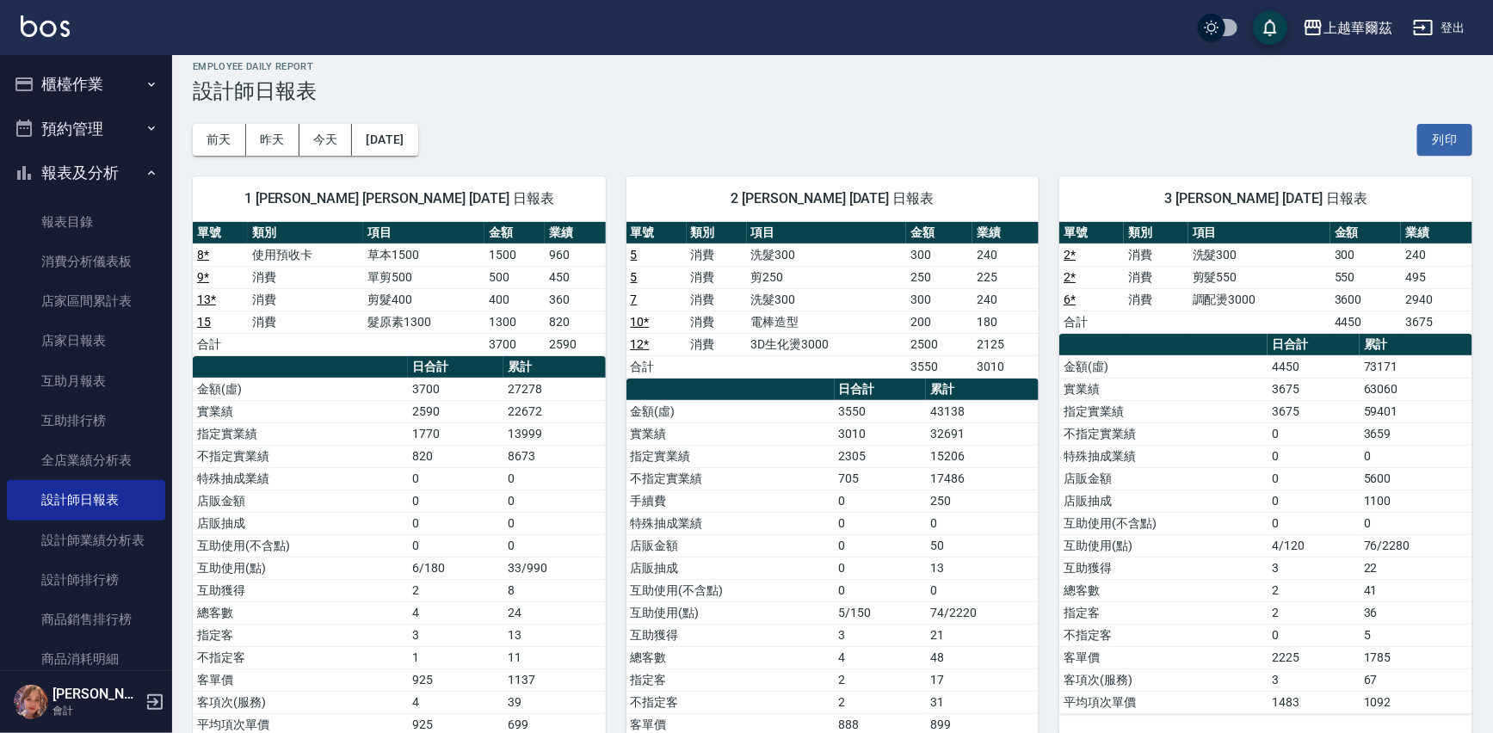
scroll to position [673, 0]
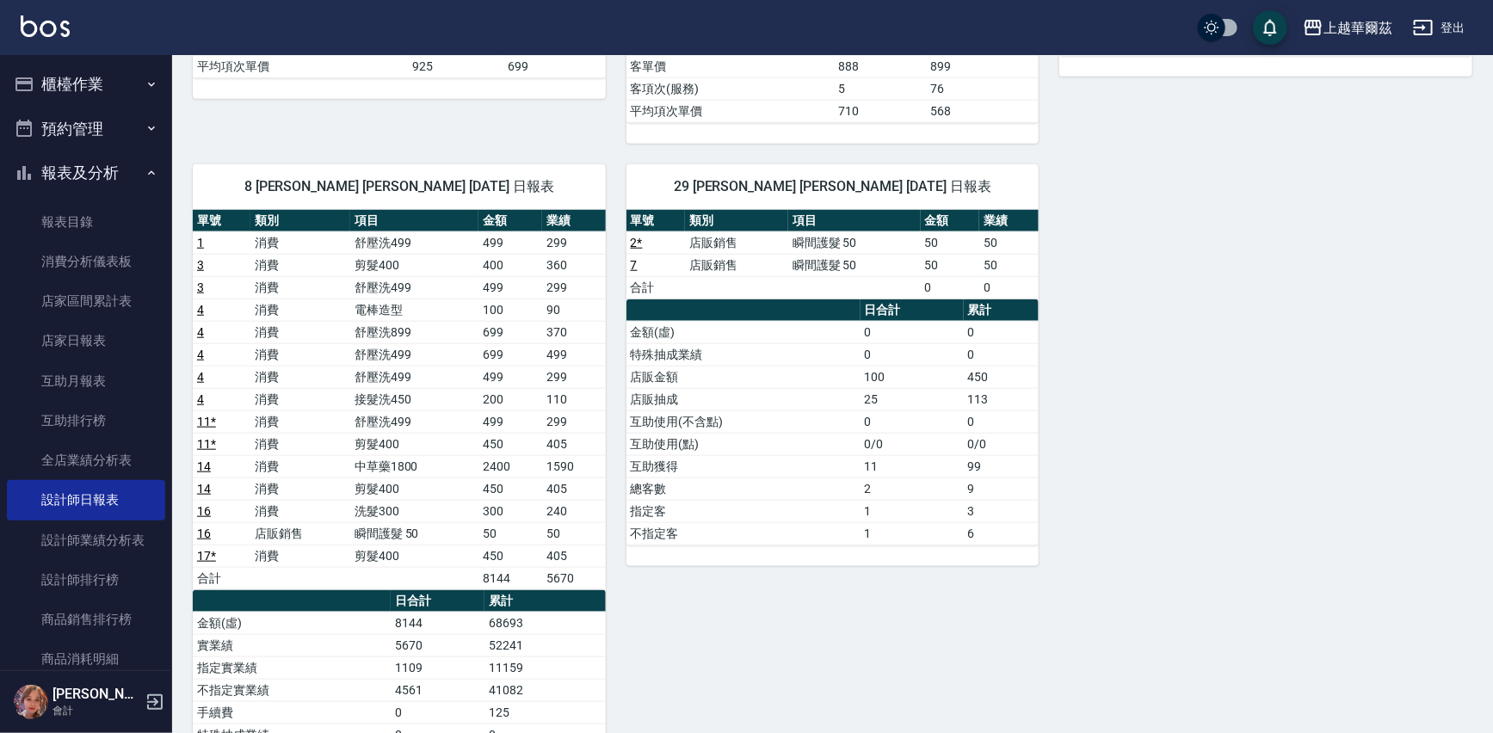
click at [197, 348] on link "4" at bounding box center [200, 355] width 7 height 14
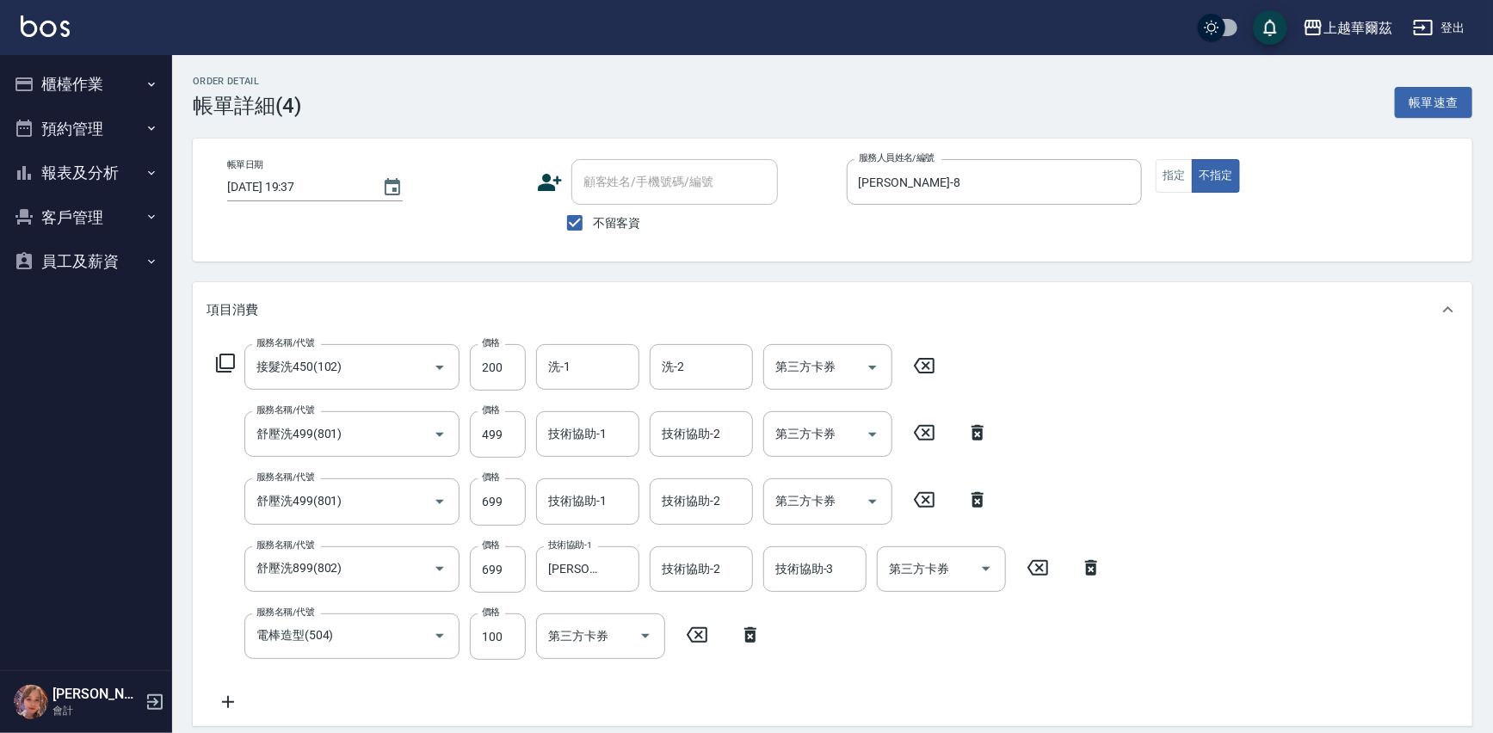
click at [928, 369] on icon at bounding box center [924, 365] width 43 height 21
click at [1090, 567] on icon at bounding box center [1091, 567] width 43 height 21
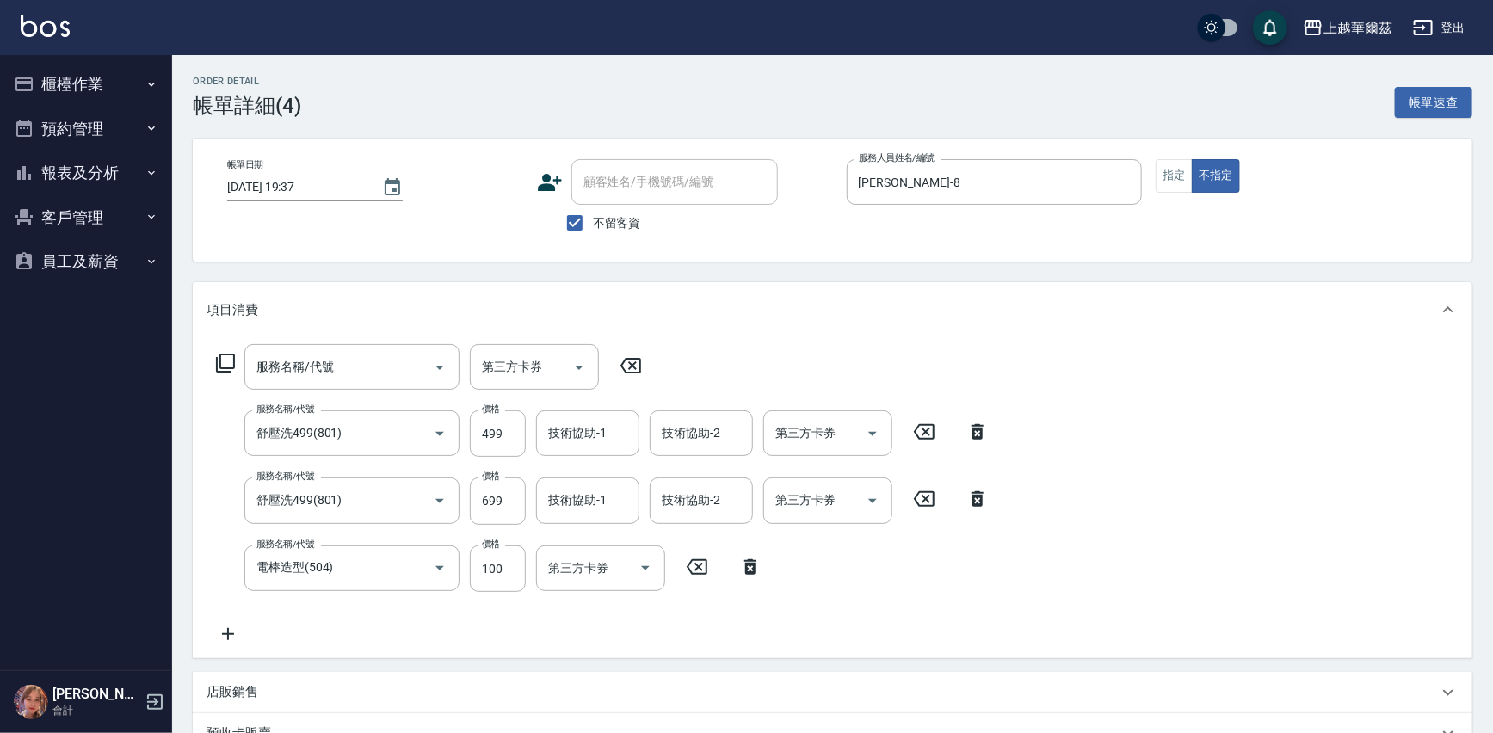
click at [978, 426] on icon at bounding box center [978, 431] width 12 height 15
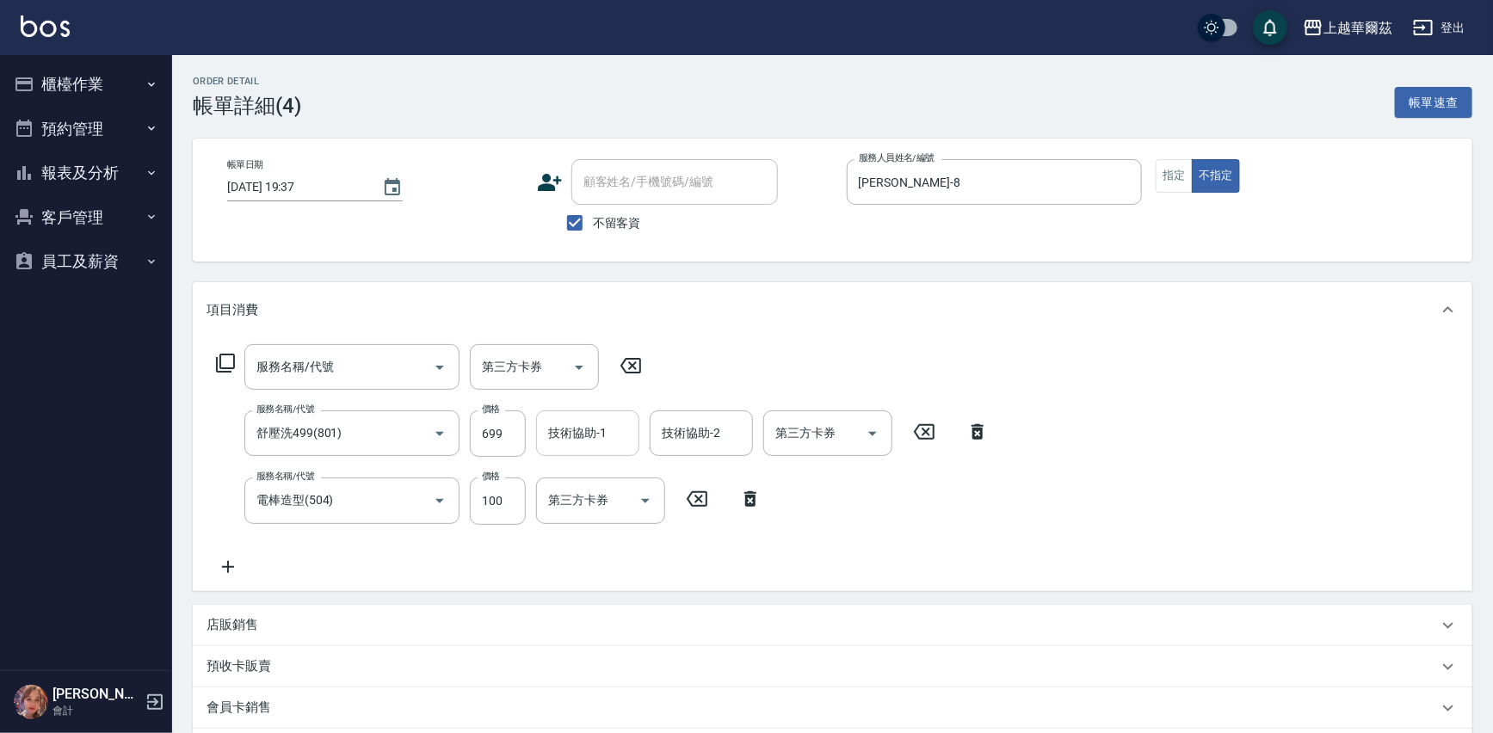
click at [551, 429] on div "技術協助-1 技術協助-1" at bounding box center [587, 434] width 103 height 46
type input "Annie-29"
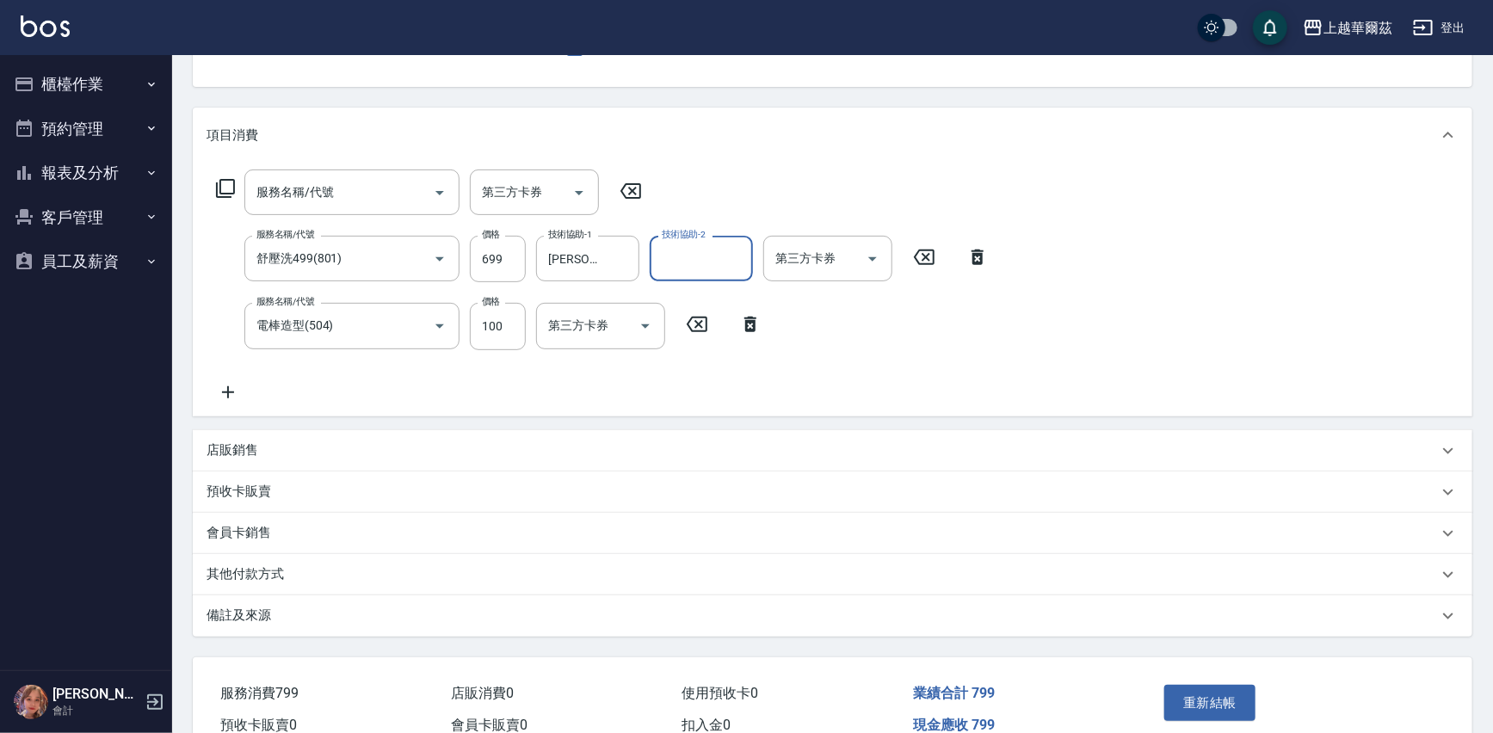
scroll to position [260, 0]
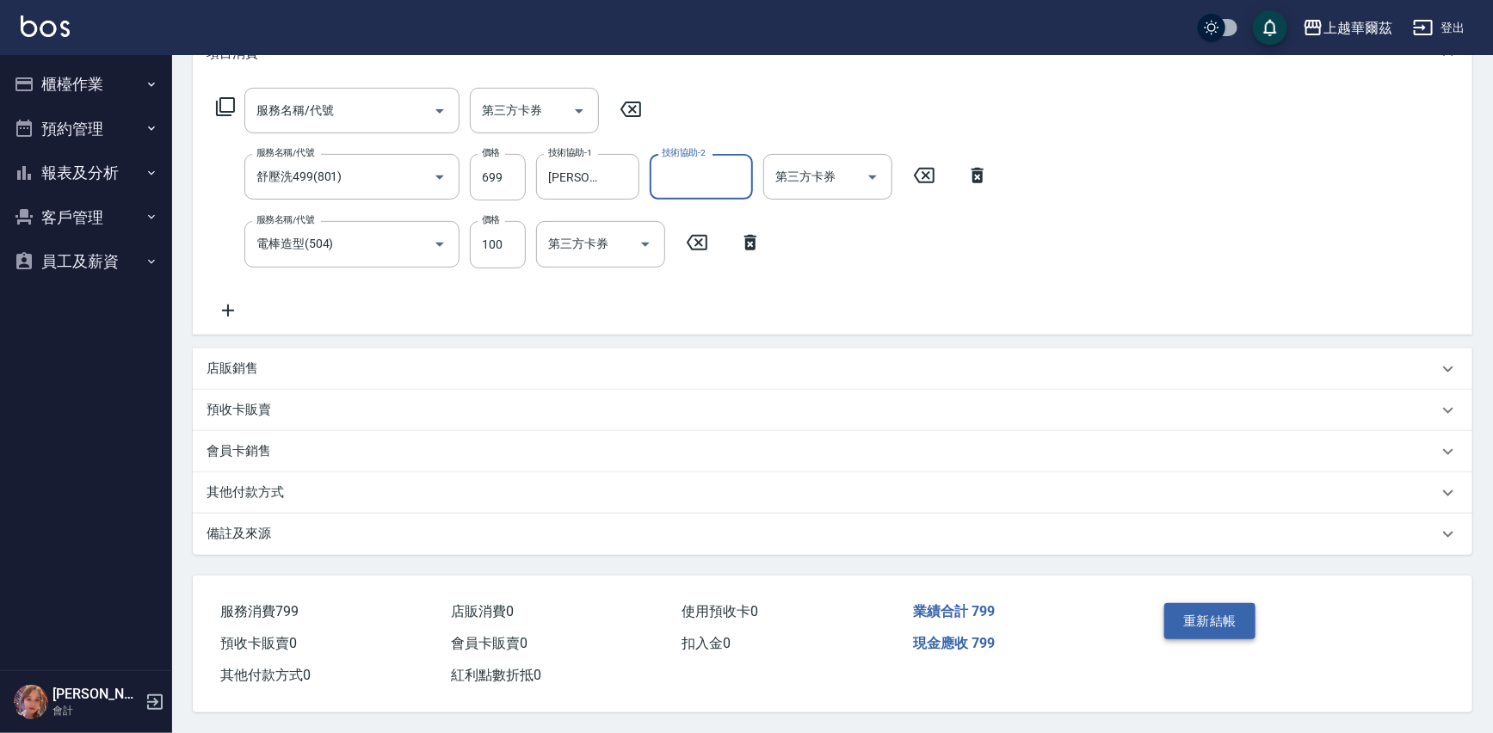
click at [1214, 616] on button "重新結帳" at bounding box center [1209, 621] width 91 height 36
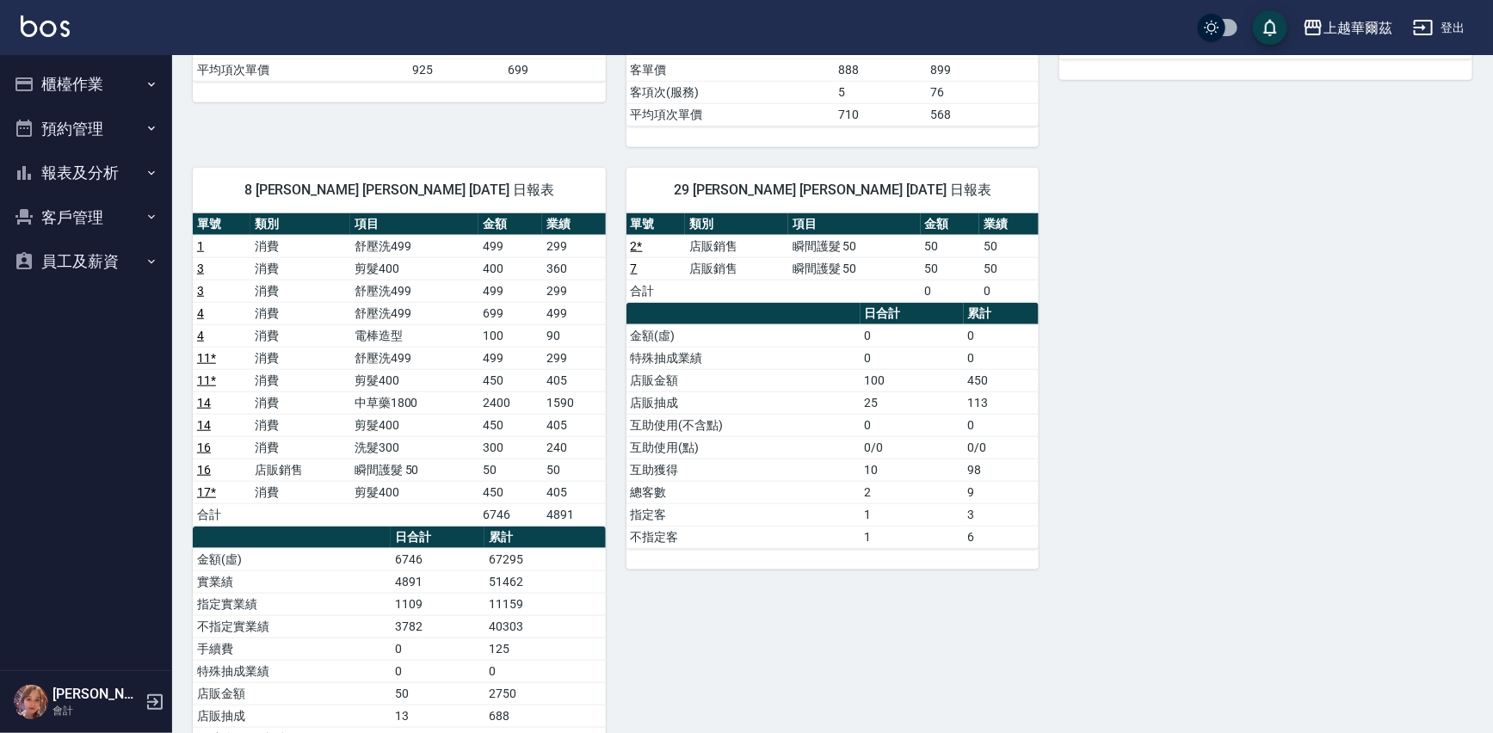
scroll to position [670, 0]
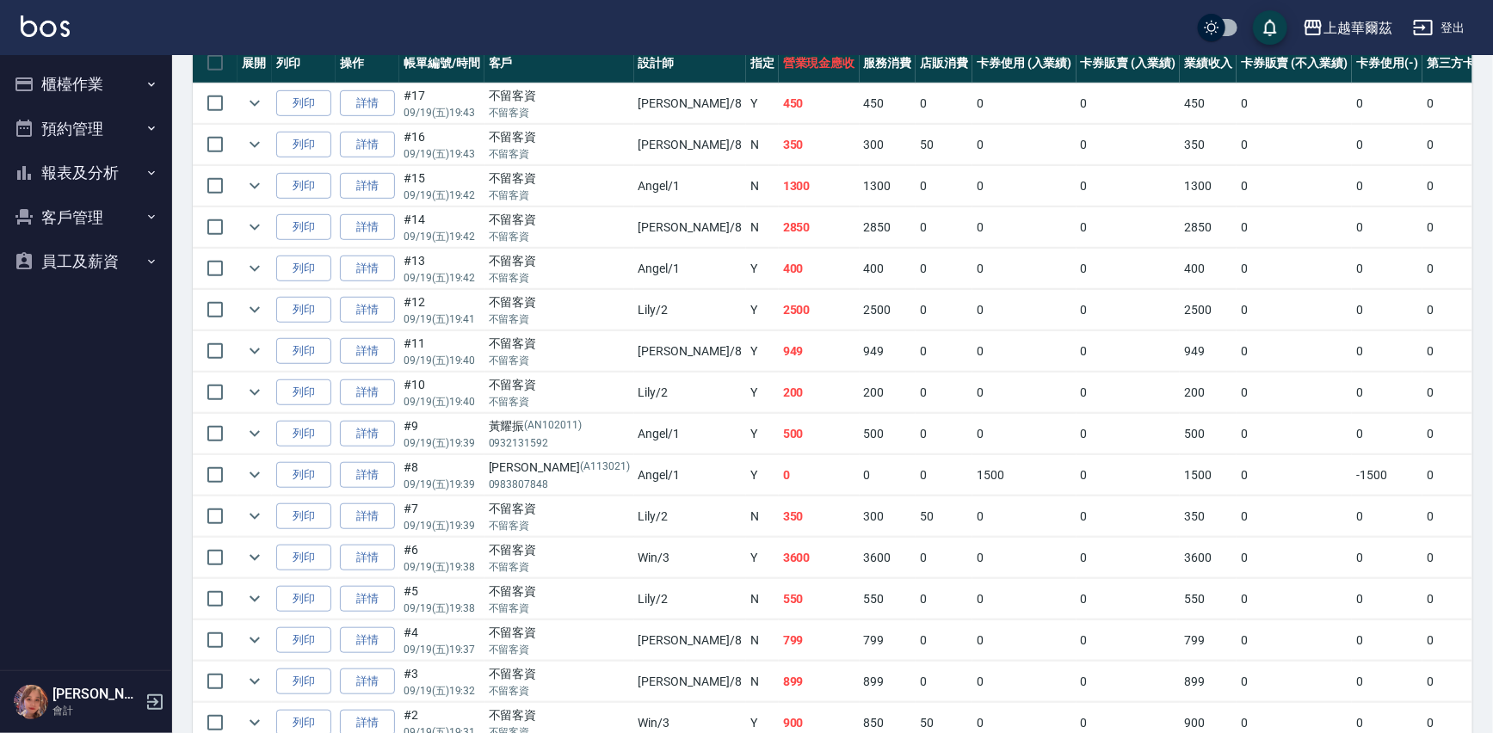
scroll to position [432, 0]
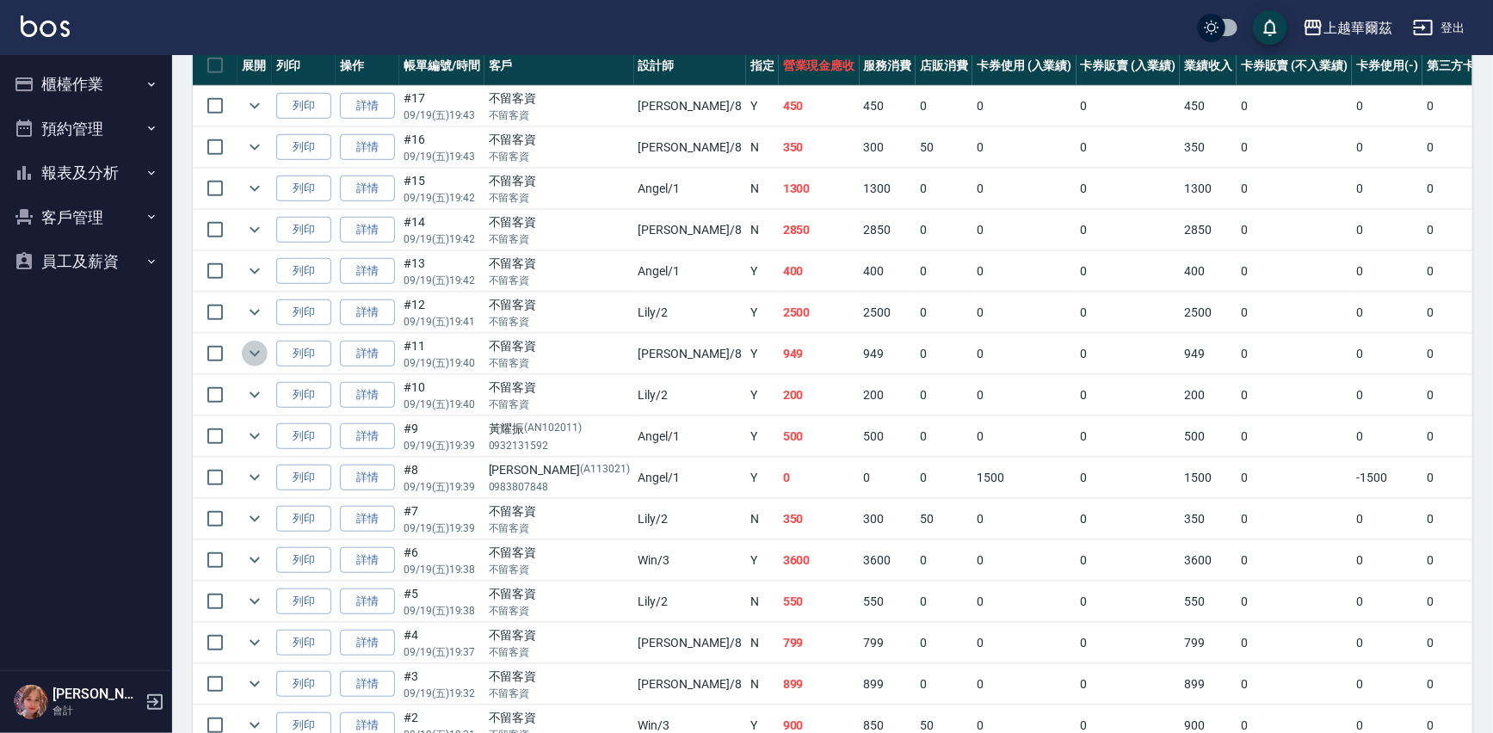
click at [248, 349] on icon "expand row" at bounding box center [254, 353] width 21 height 21
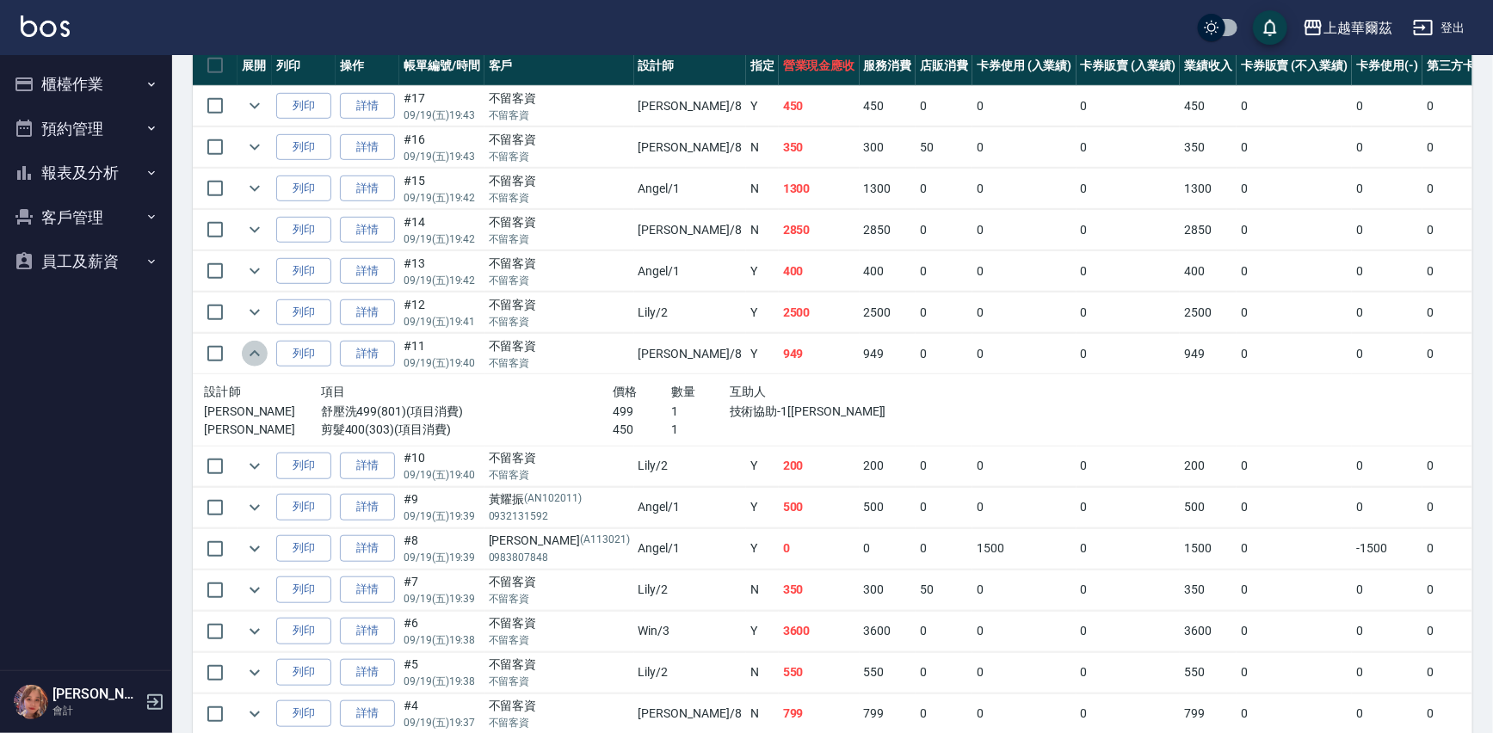
click at [248, 349] on icon "expand row" at bounding box center [254, 353] width 21 height 21
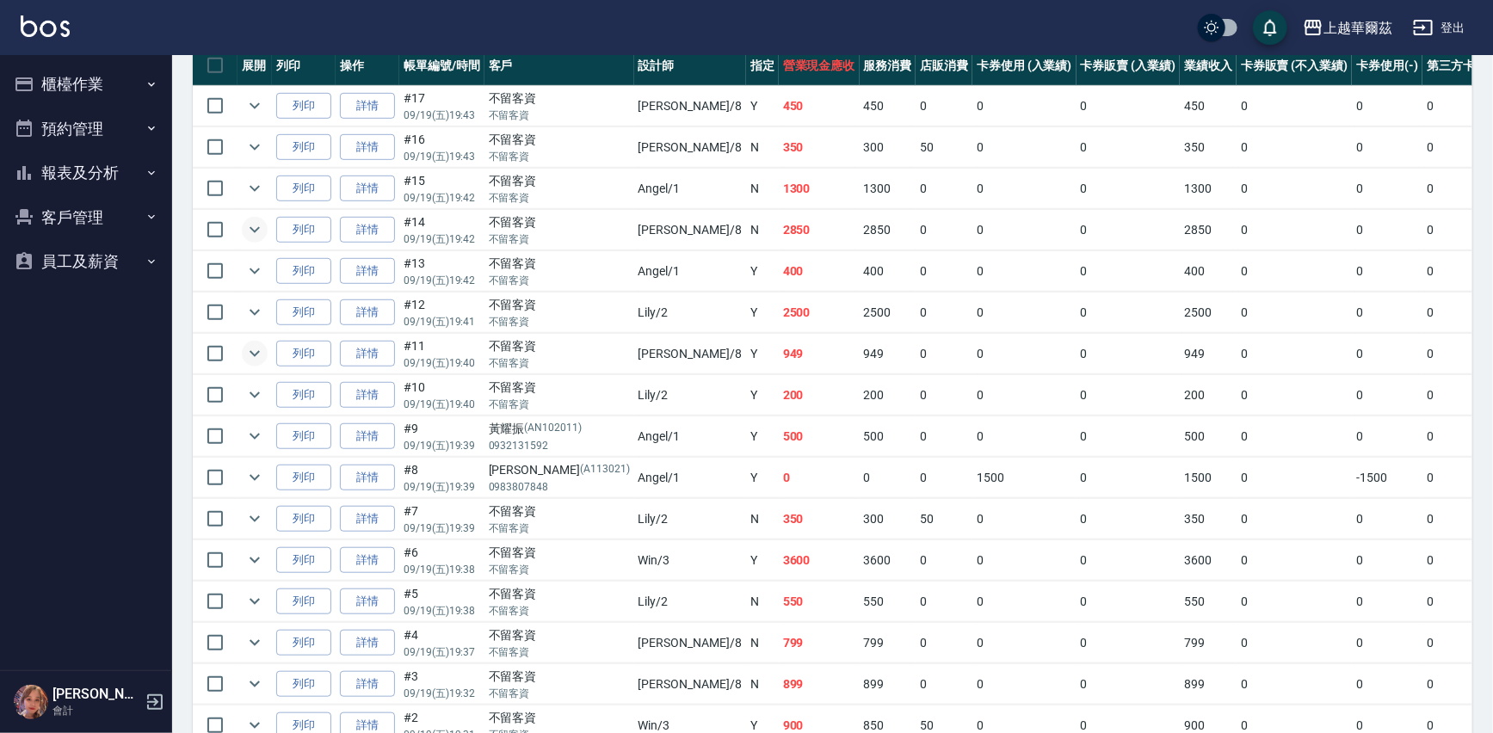
click at [256, 221] on icon "expand row" at bounding box center [254, 229] width 21 height 21
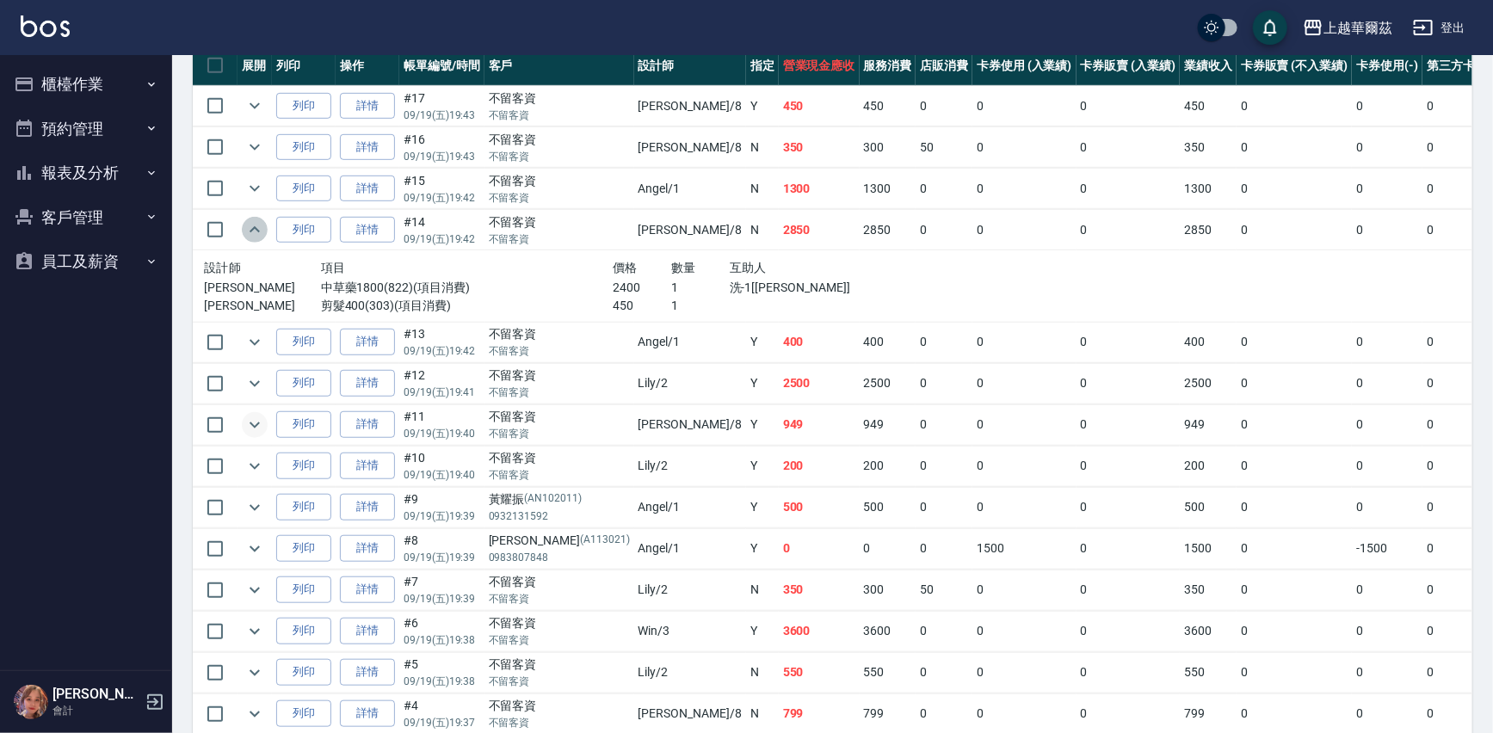
click at [256, 221] on icon "expand row" at bounding box center [254, 229] width 21 height 21
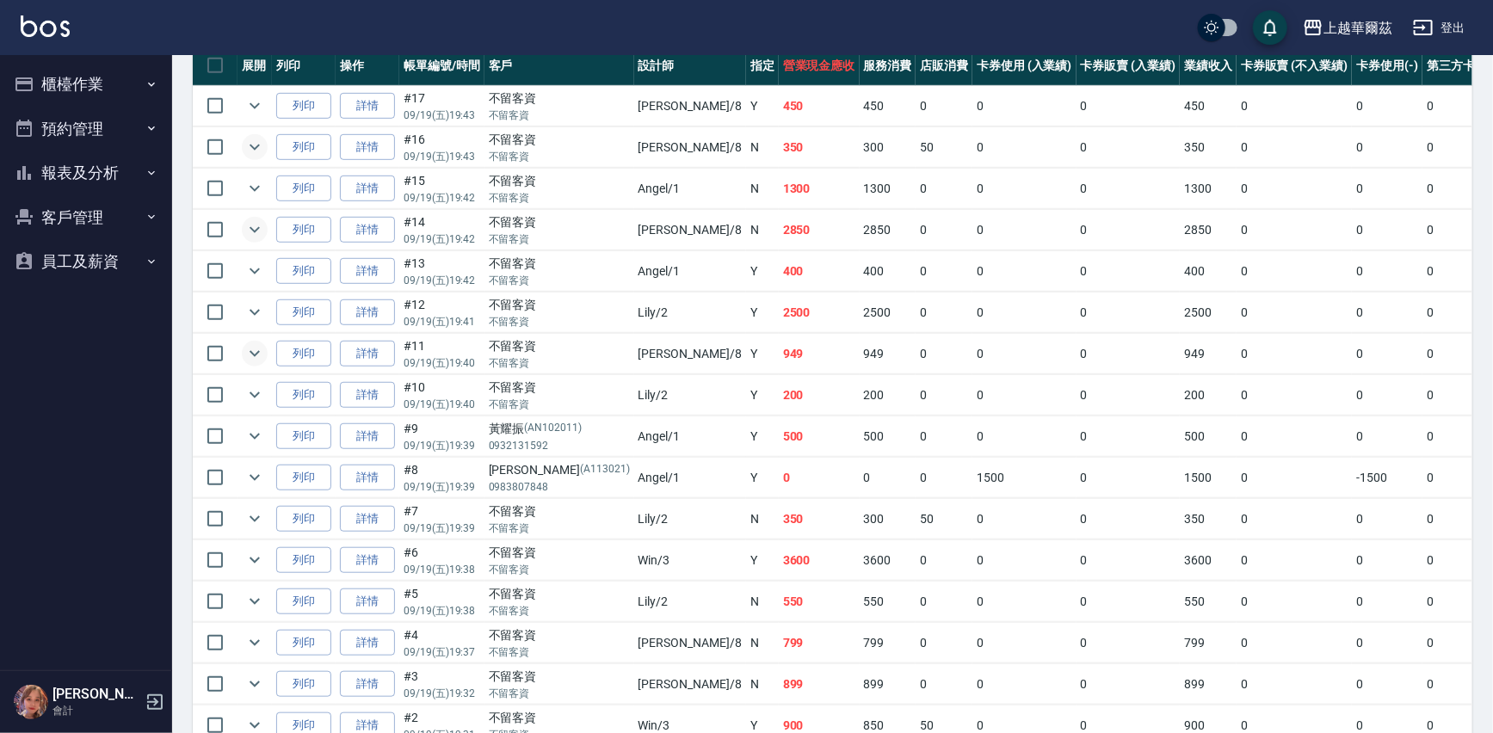
click at [256, 140] on icon "expand row" at bounding box center [254, 147] width 21 height 21
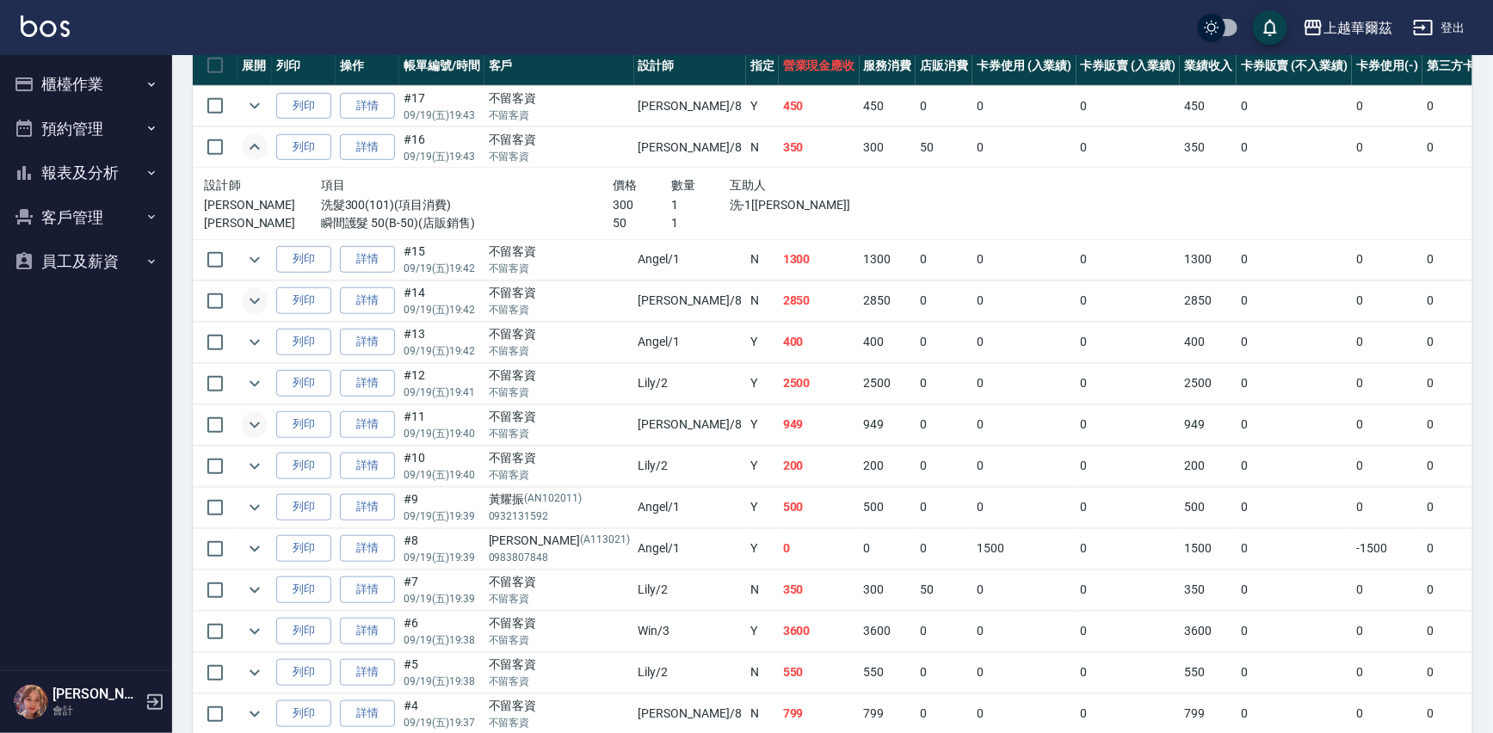
click at [256, 140] on icon "expand row" at bounding box center [254, 147] width 21 height 21
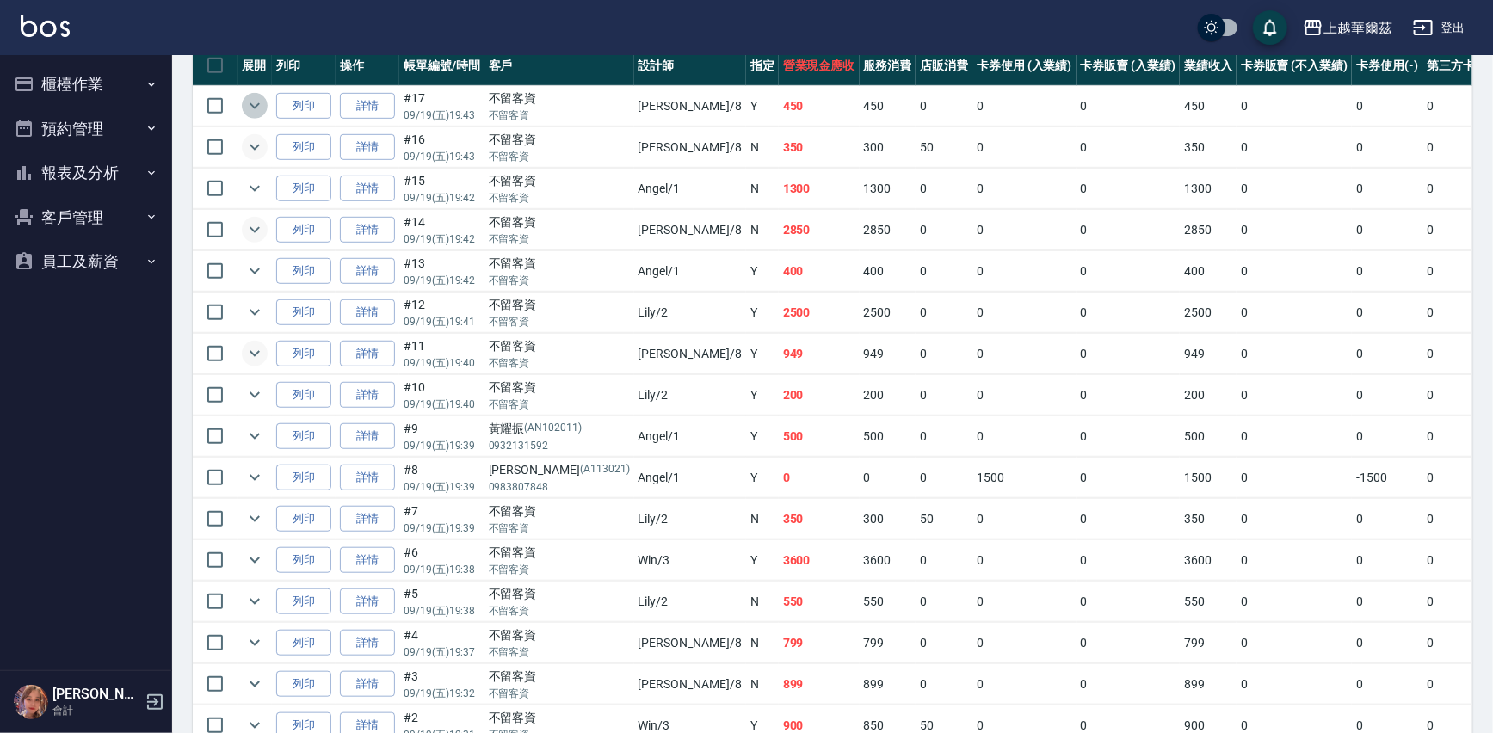
click at [252, 102] on icon "expand row" at bounding box center [254, 106] width 21 height 21
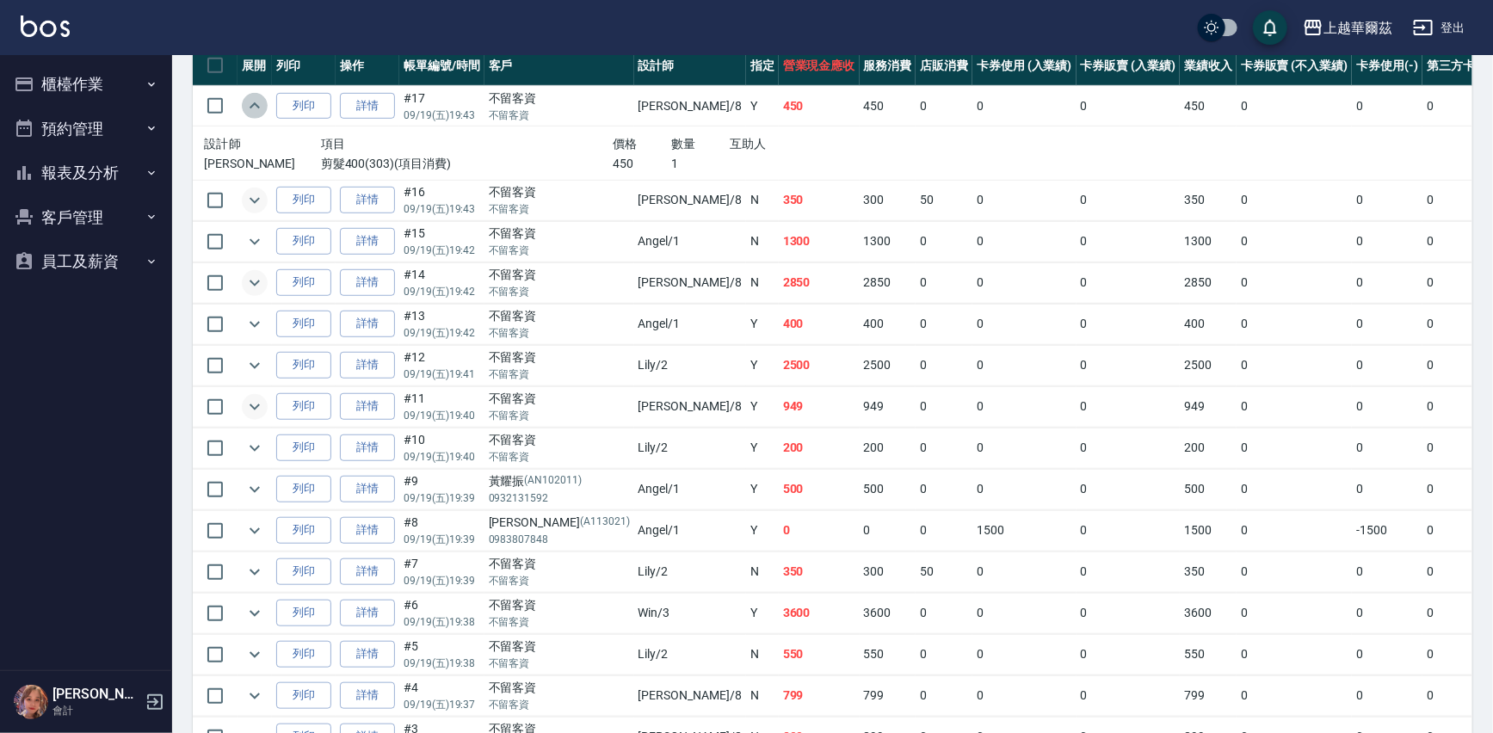
click at [252, 102] on icon "expand row" at bounding box center [254, 106] width 21 height 21
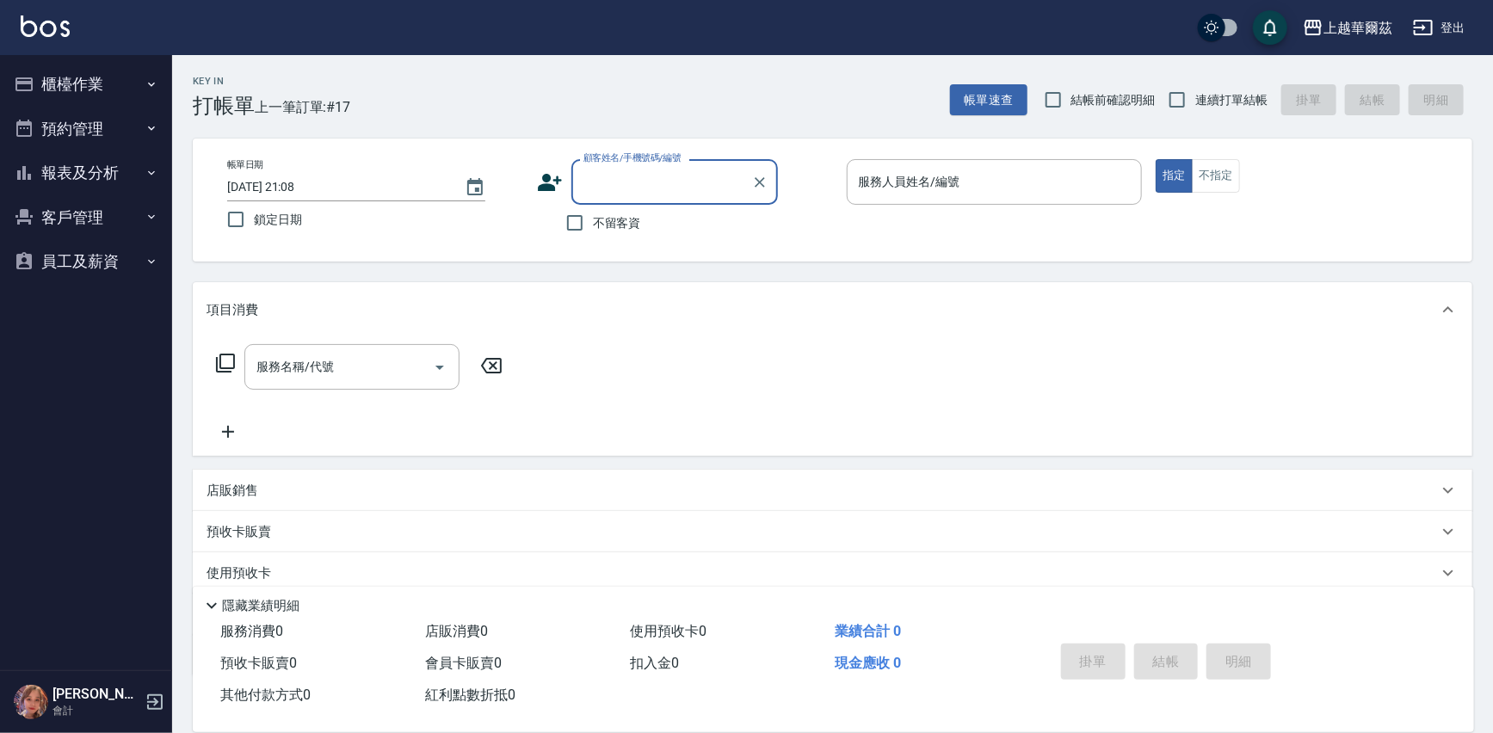
click at [83, 170] on button "報表及分析" at bounding box center [86, 173] width 158 height 45
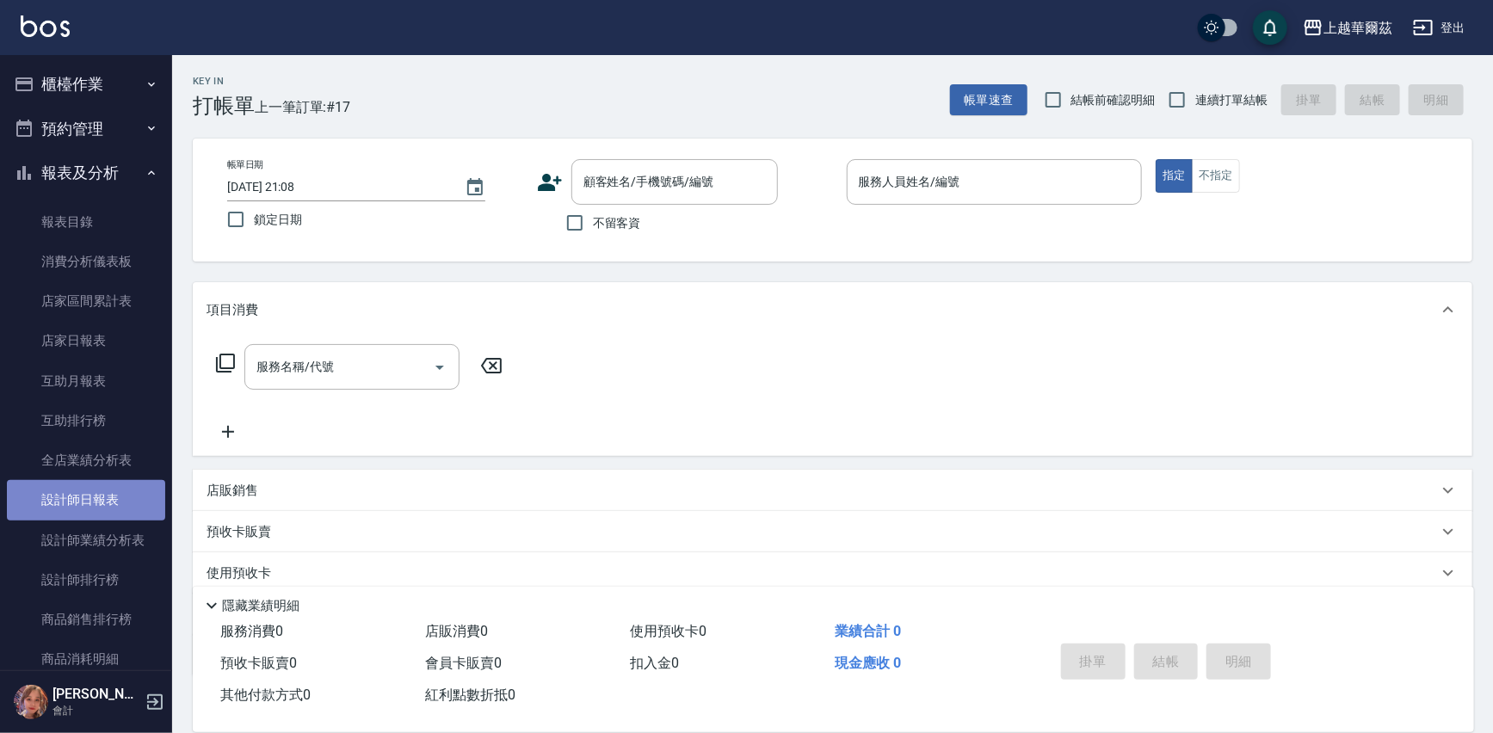
click at [87, 503] on link "設計師日報表" at bounding box center [86, 500] width 158 height 40
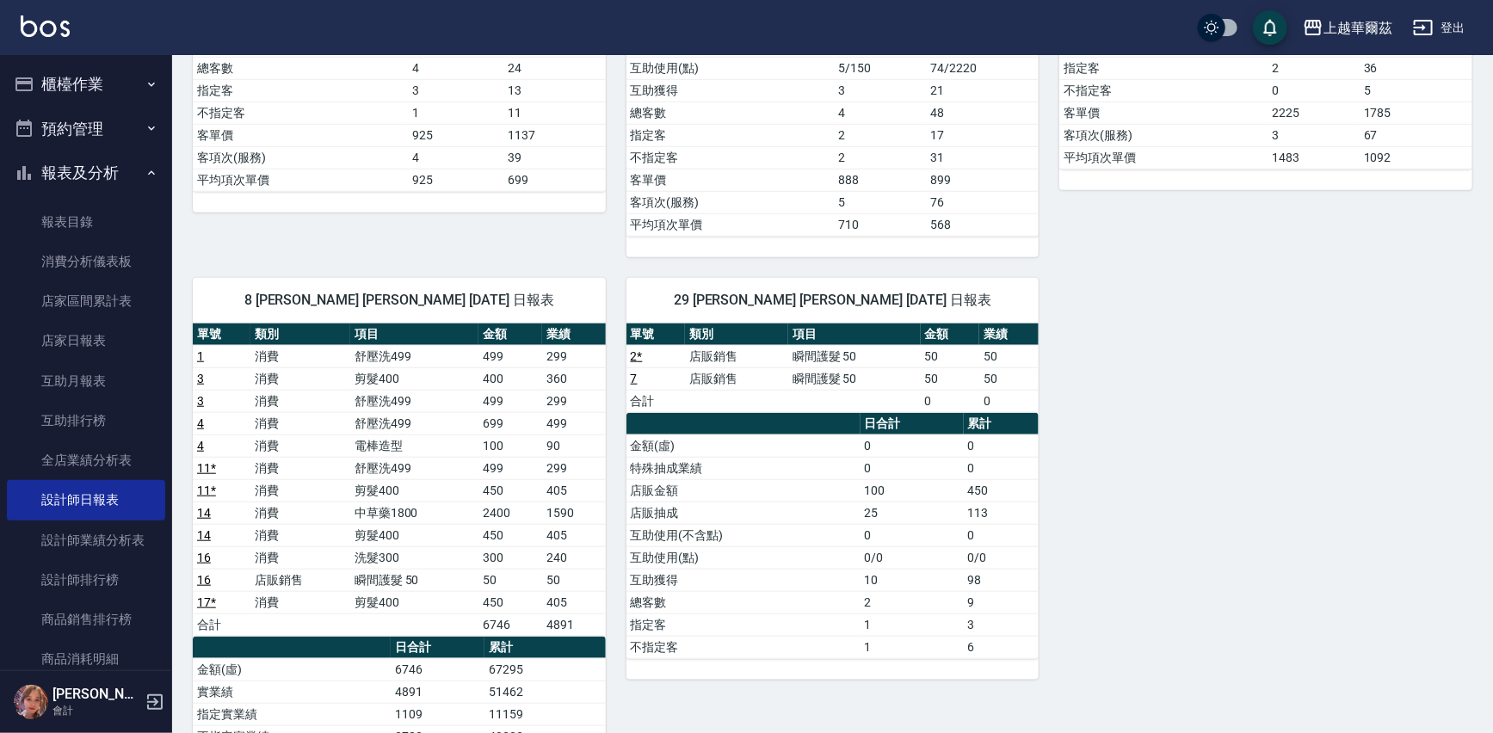
scroll to position [564, 0]
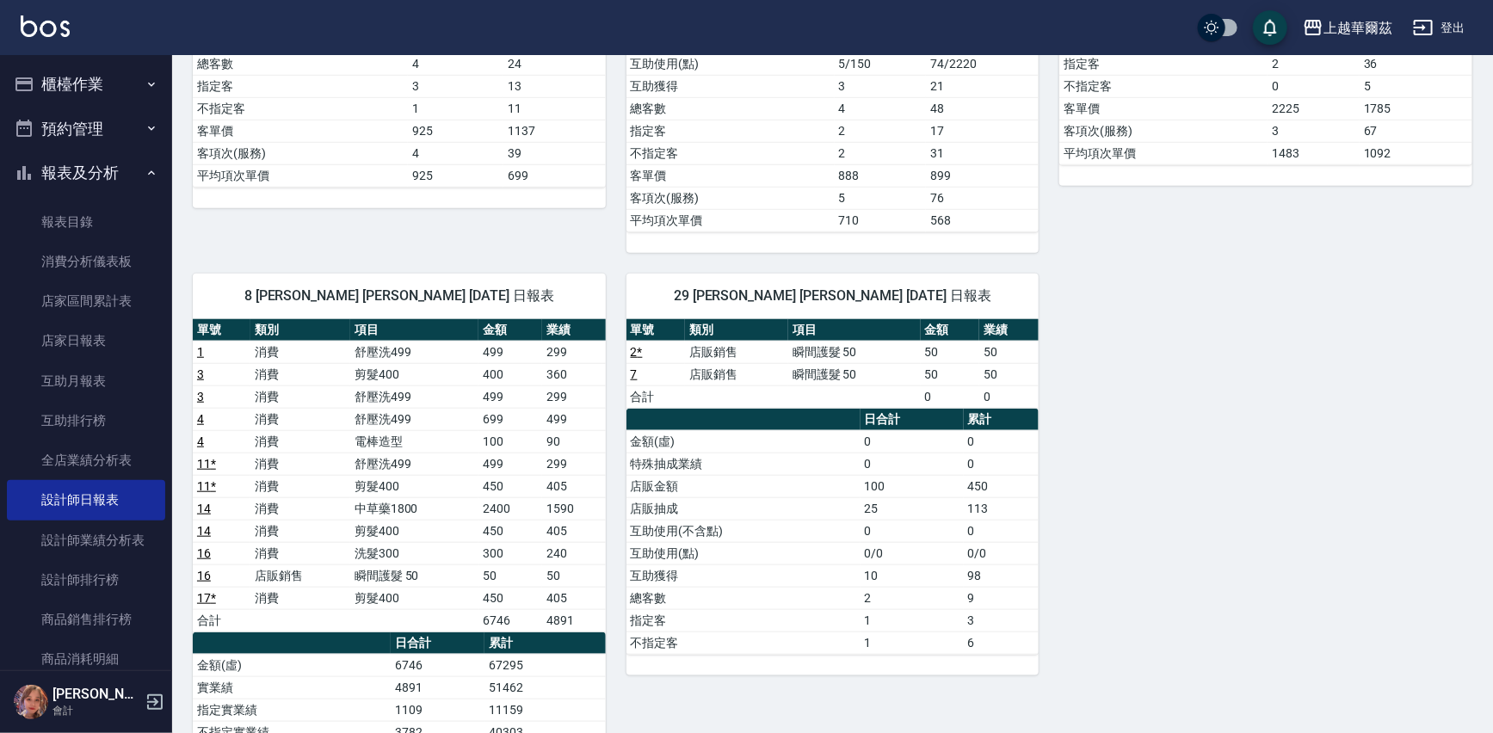
click at [198, 509] on link "14" at bounding box center [204, 509] width 14 height 14
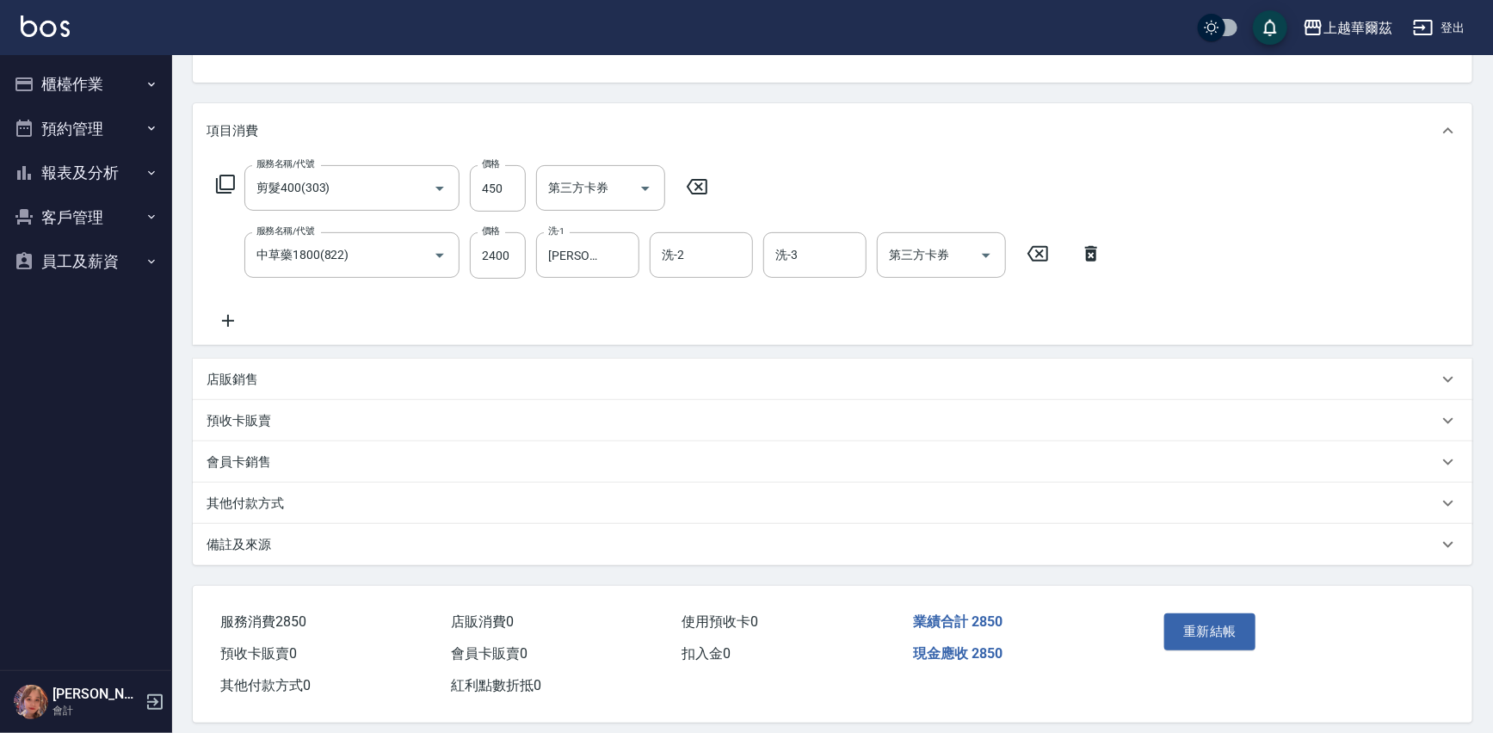
scroll to position [194, 0]
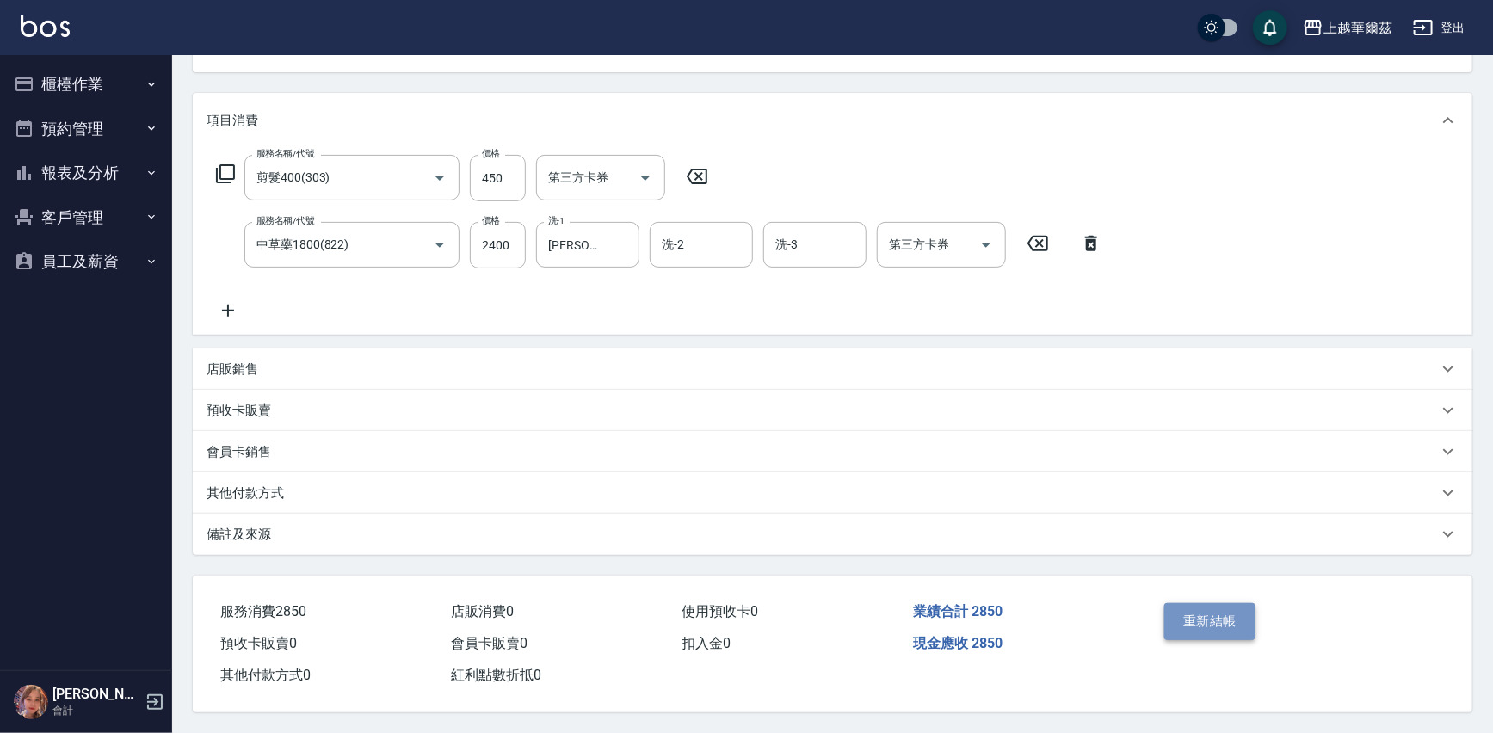
click at [1223, 613] on button "重新結帳" at bounding box center [1209, 621] width 91 height 36
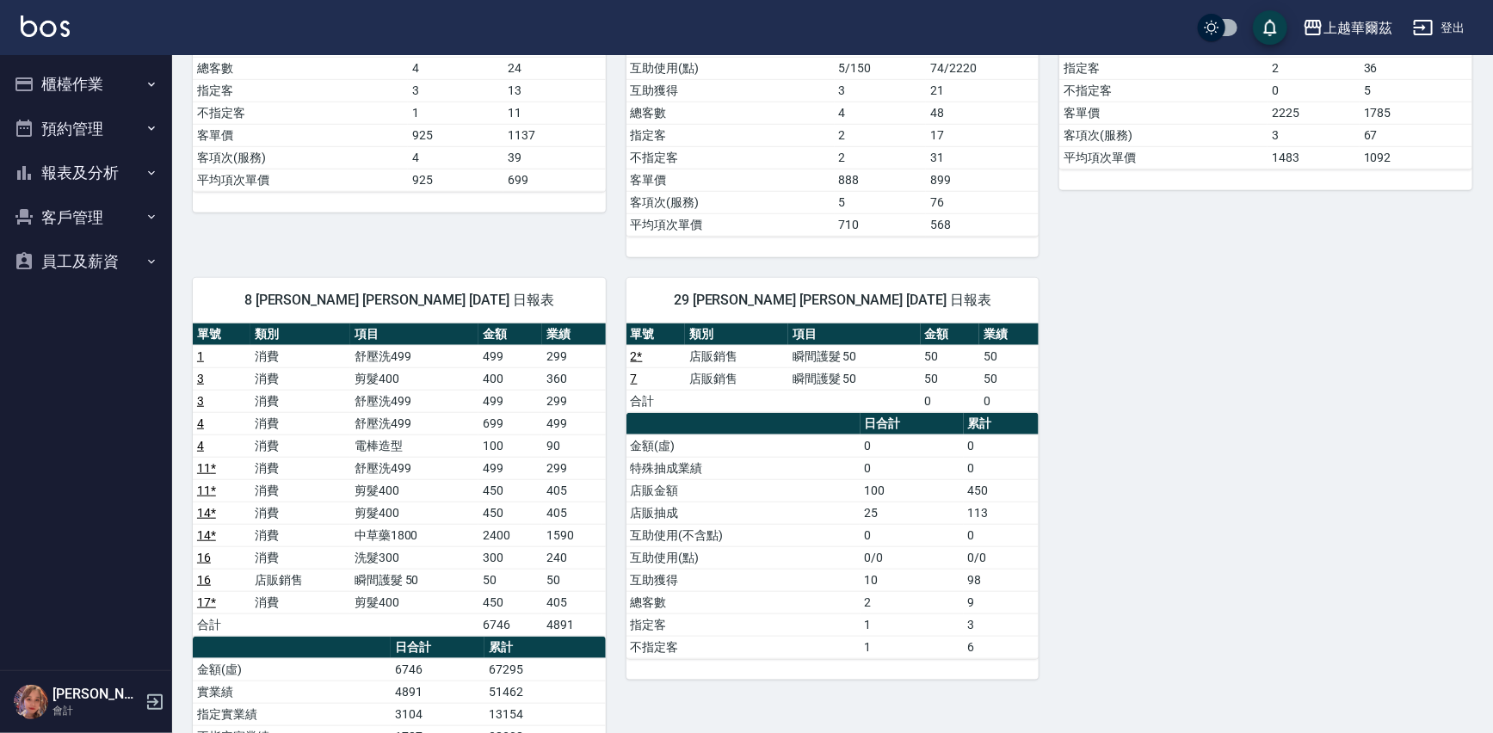
scroll to position [559, 0]
